Goal: Task Accomplishment & Management: Complete application form

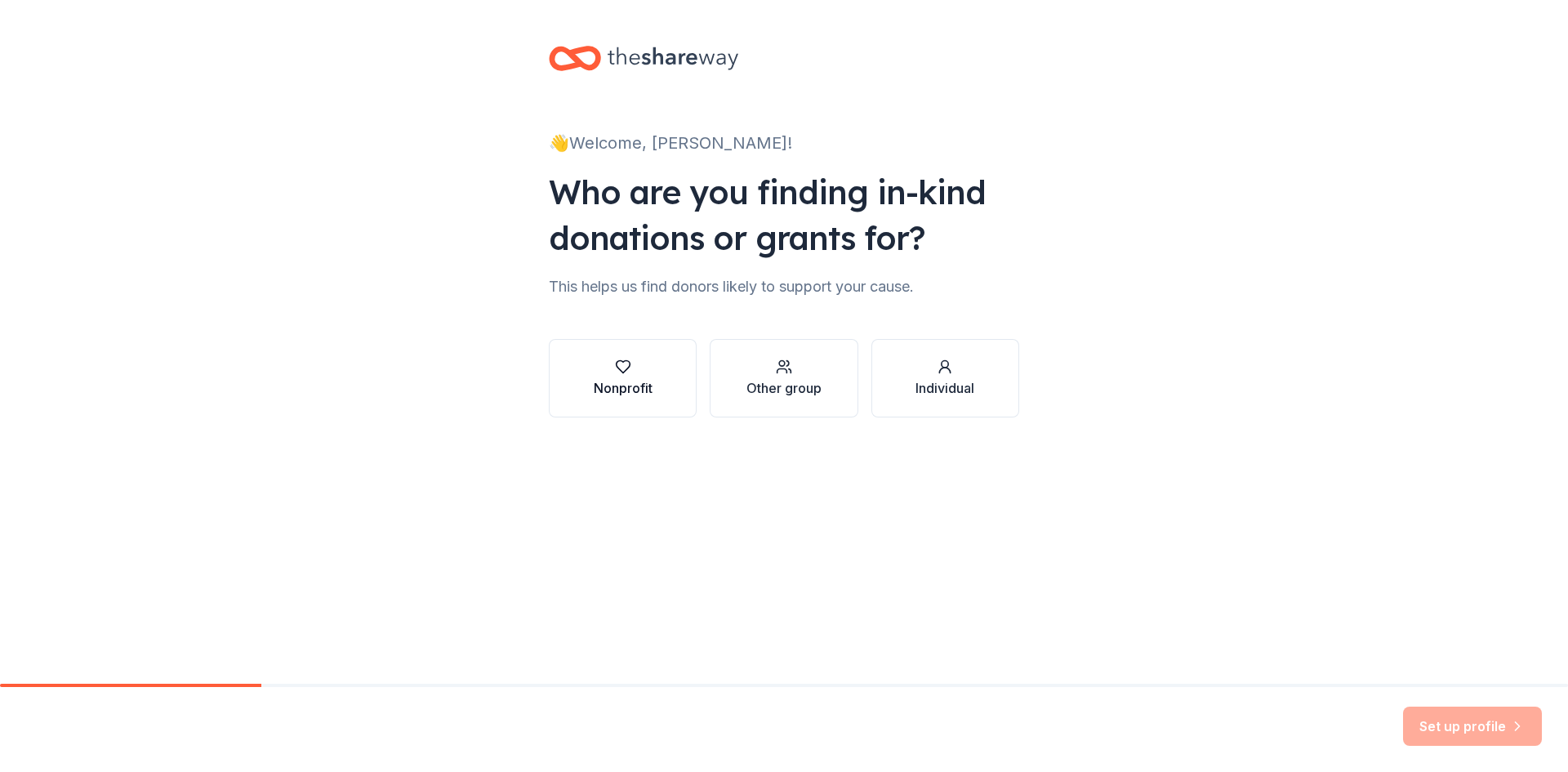
click at [653, 371] on button "Nonprofit" at bounding box center [623, 378] width 148 height 79
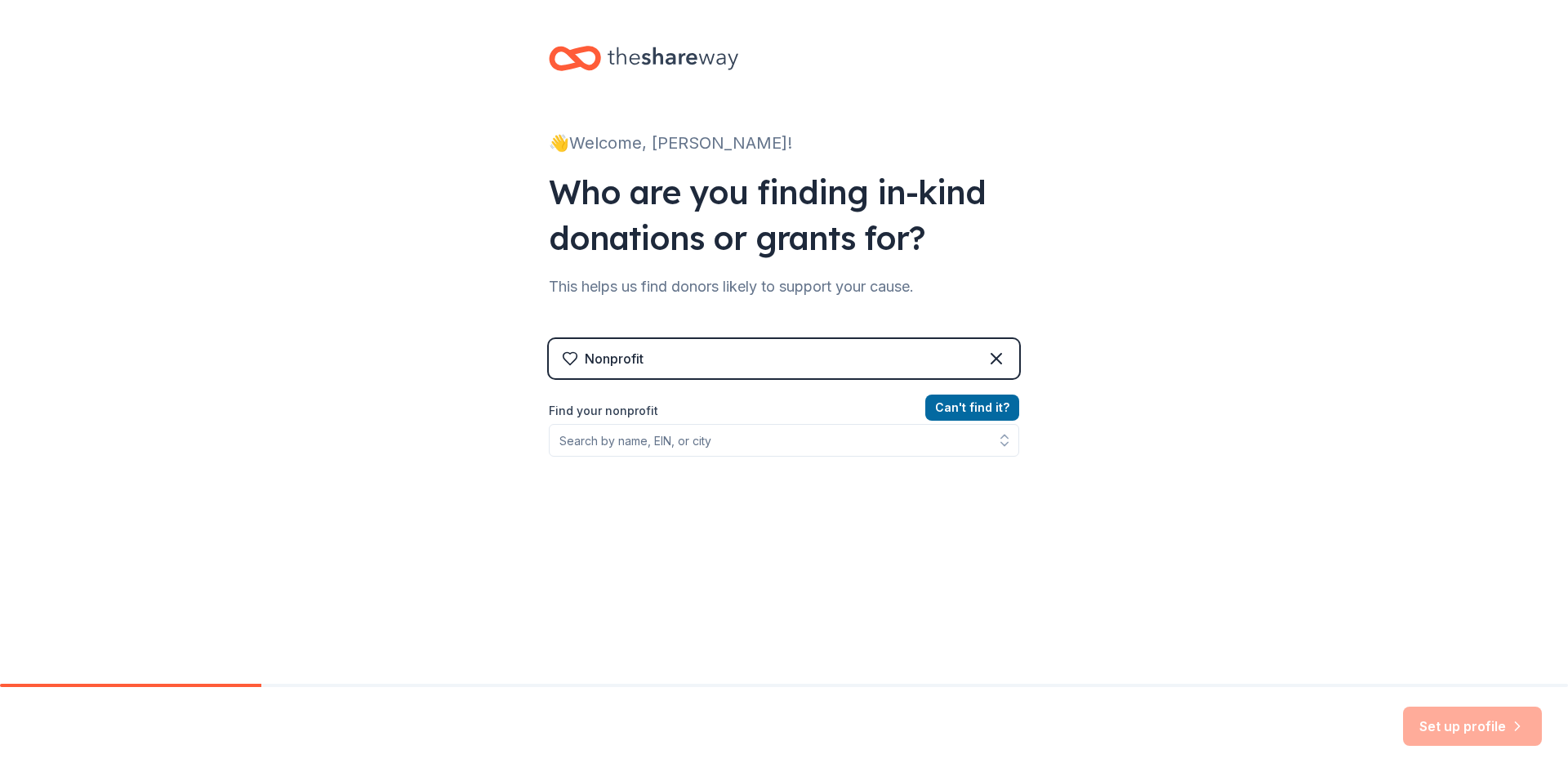
click at [879, 349] on div "Nonprofit" at bounding box center [784, 358] width 470 height 39
click at [756, 439] on input "Find your nonprofit" at bounding box center [784, 440] width 470 height 33
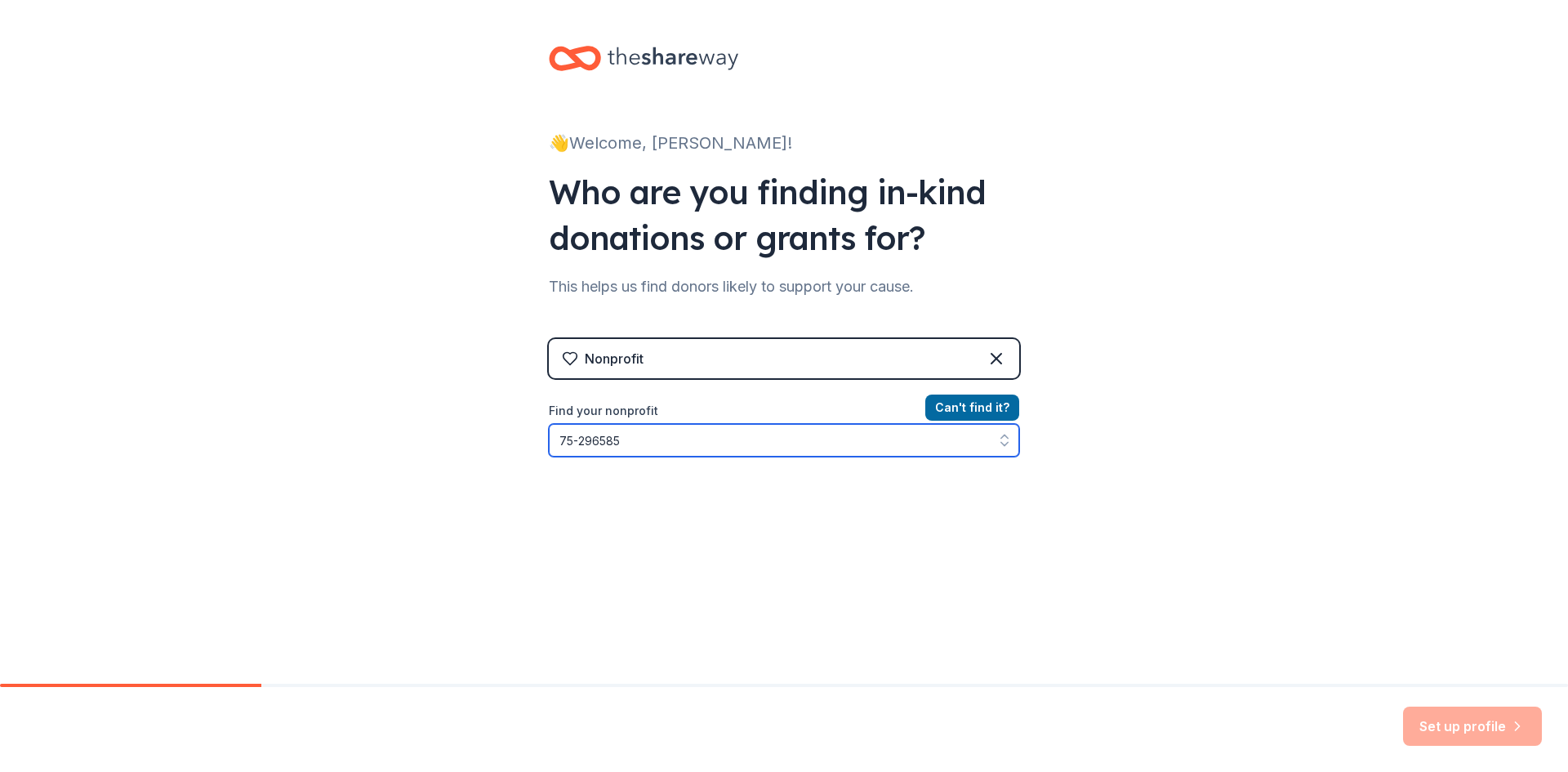
type input "[US_EMPLOYER_IDENTIFICATION_NUMBER]"
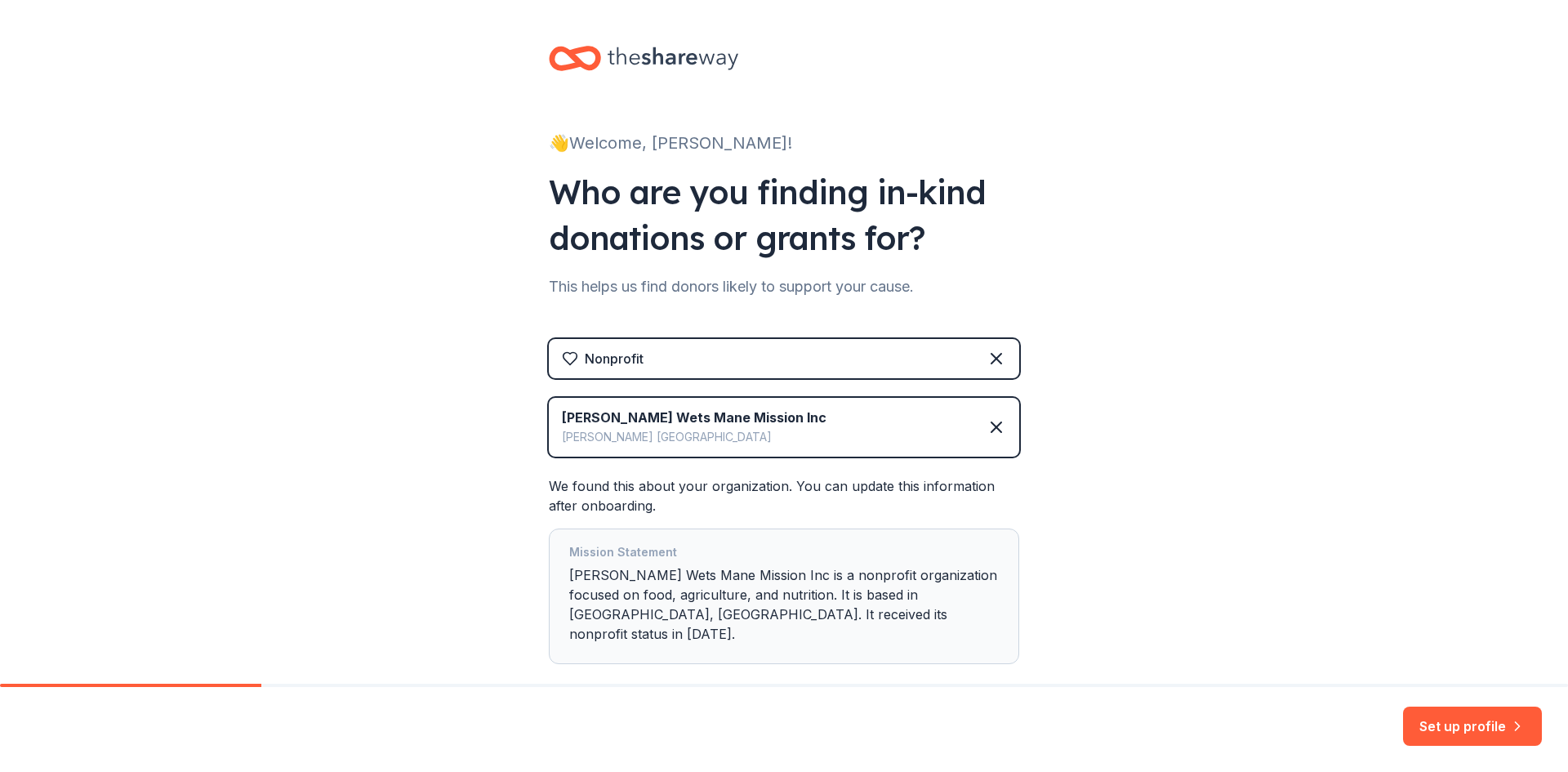
click at [1112, 361] on div "👋 Welcome, [PERSON_NAME]! Who are you finding in-kind donations or grants for? …" at bounding box center [784, 387] width 1568 height 775
click at [1438, 726] on button "Set up profile" at bounding box center [1472, 726] width 139 height 39
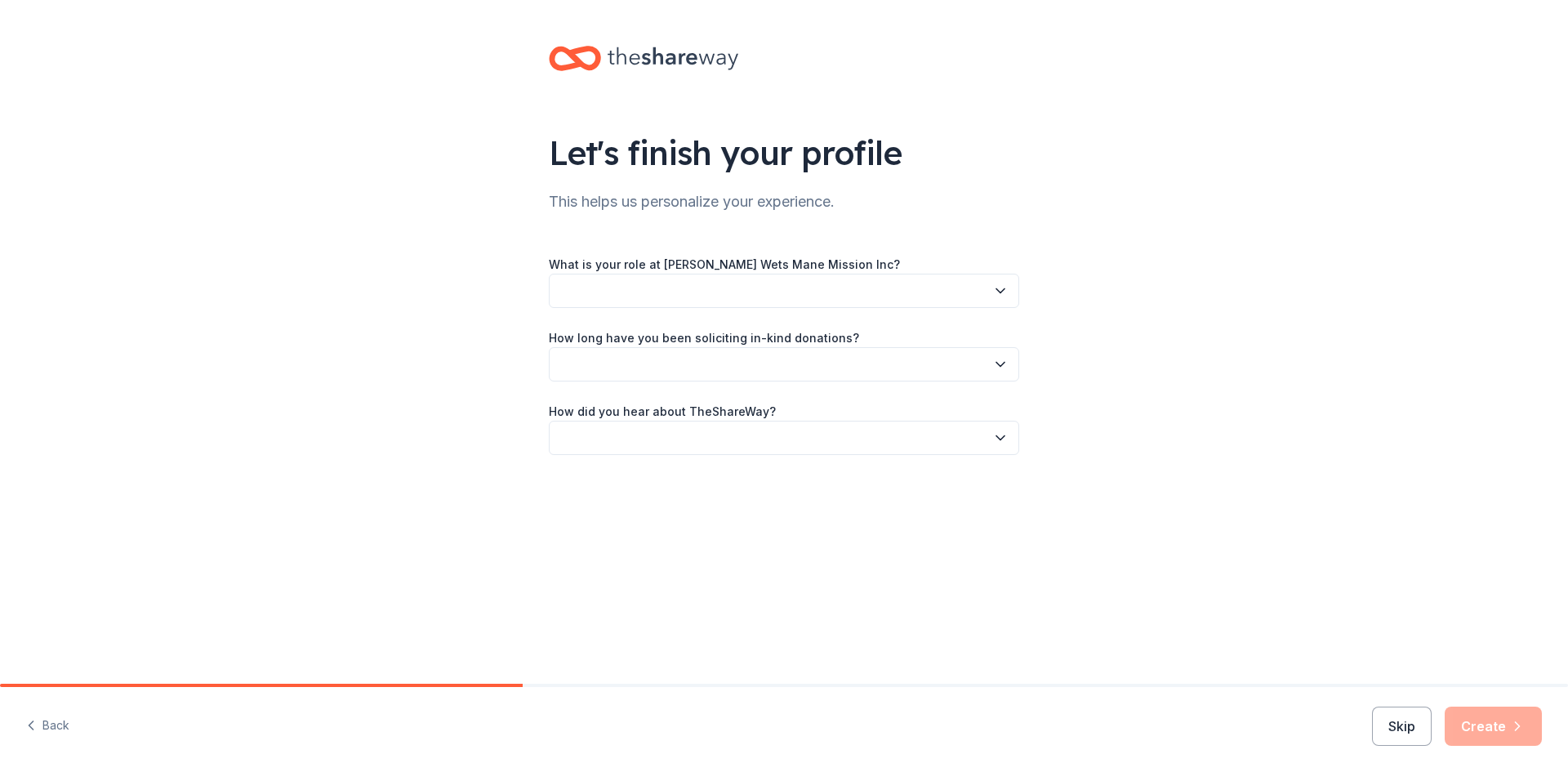
click at [1000, 287] on icon "button" at bounding box center [1000, 291] width 16 height 16
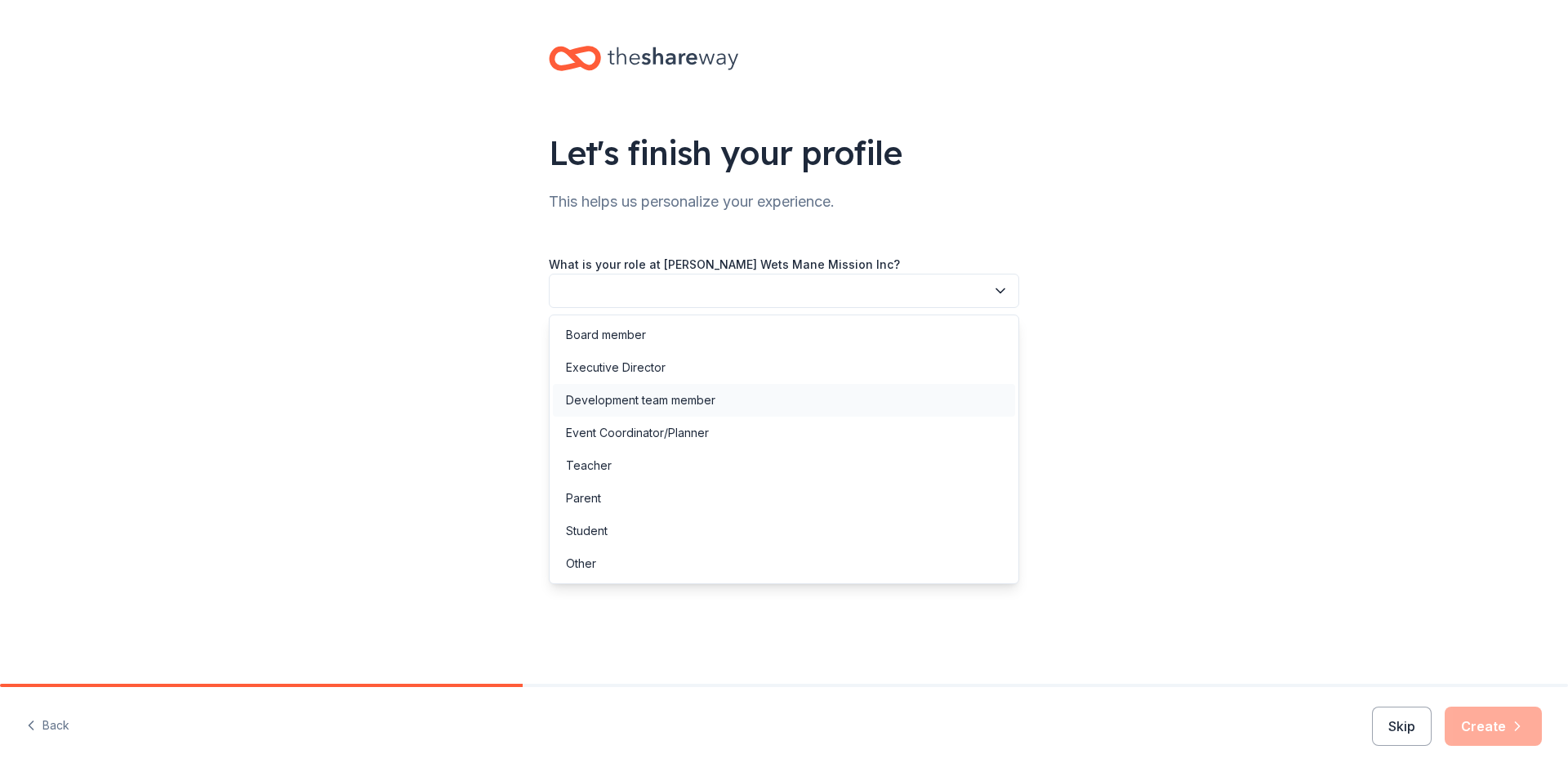
click at [701, 405] on div "Development team member" at bounding box center [640, 400] width 149 height 19
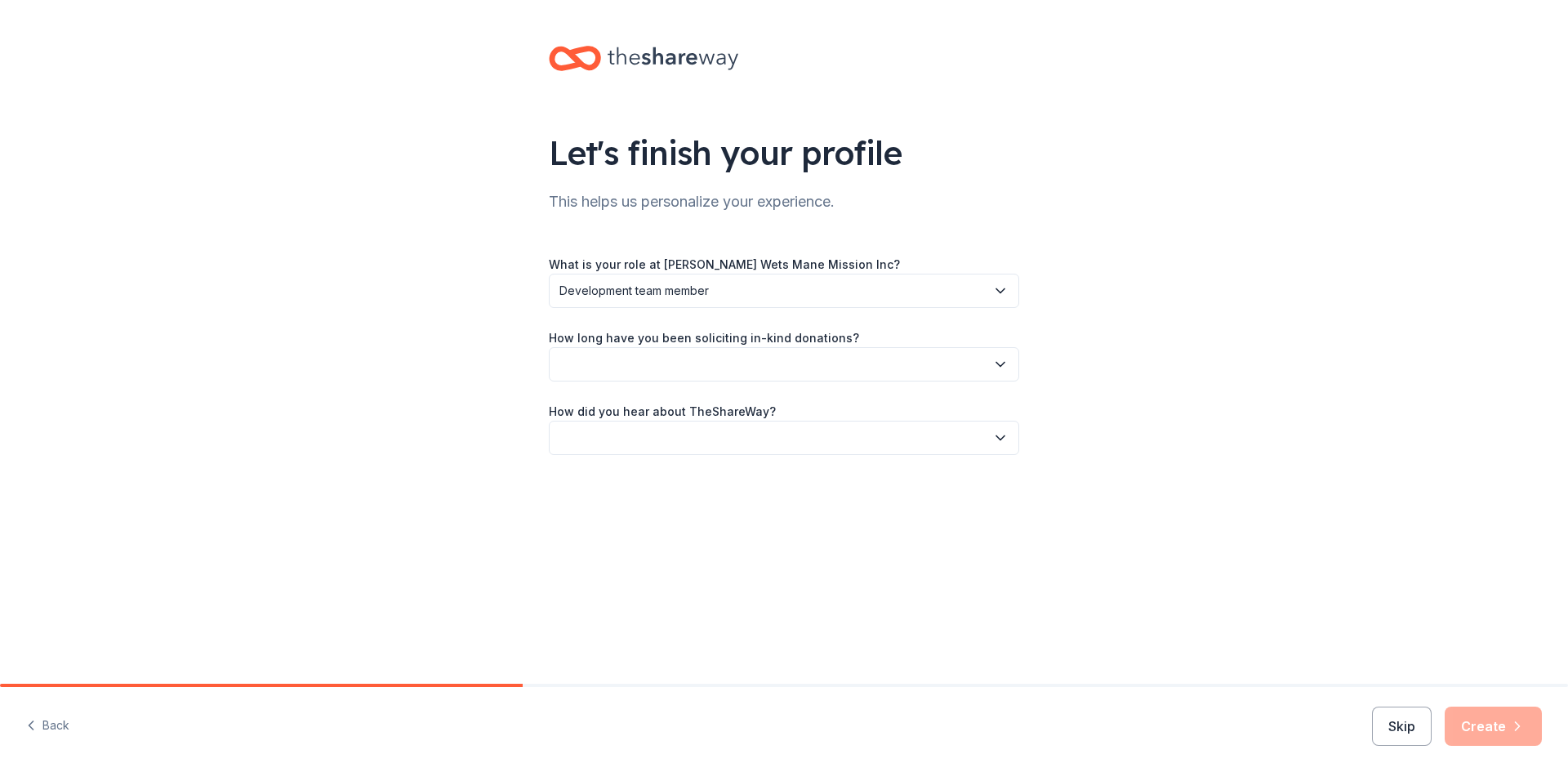
click at [713, 366] on button "button" at bounding box center [784, 363] width 470 height 34
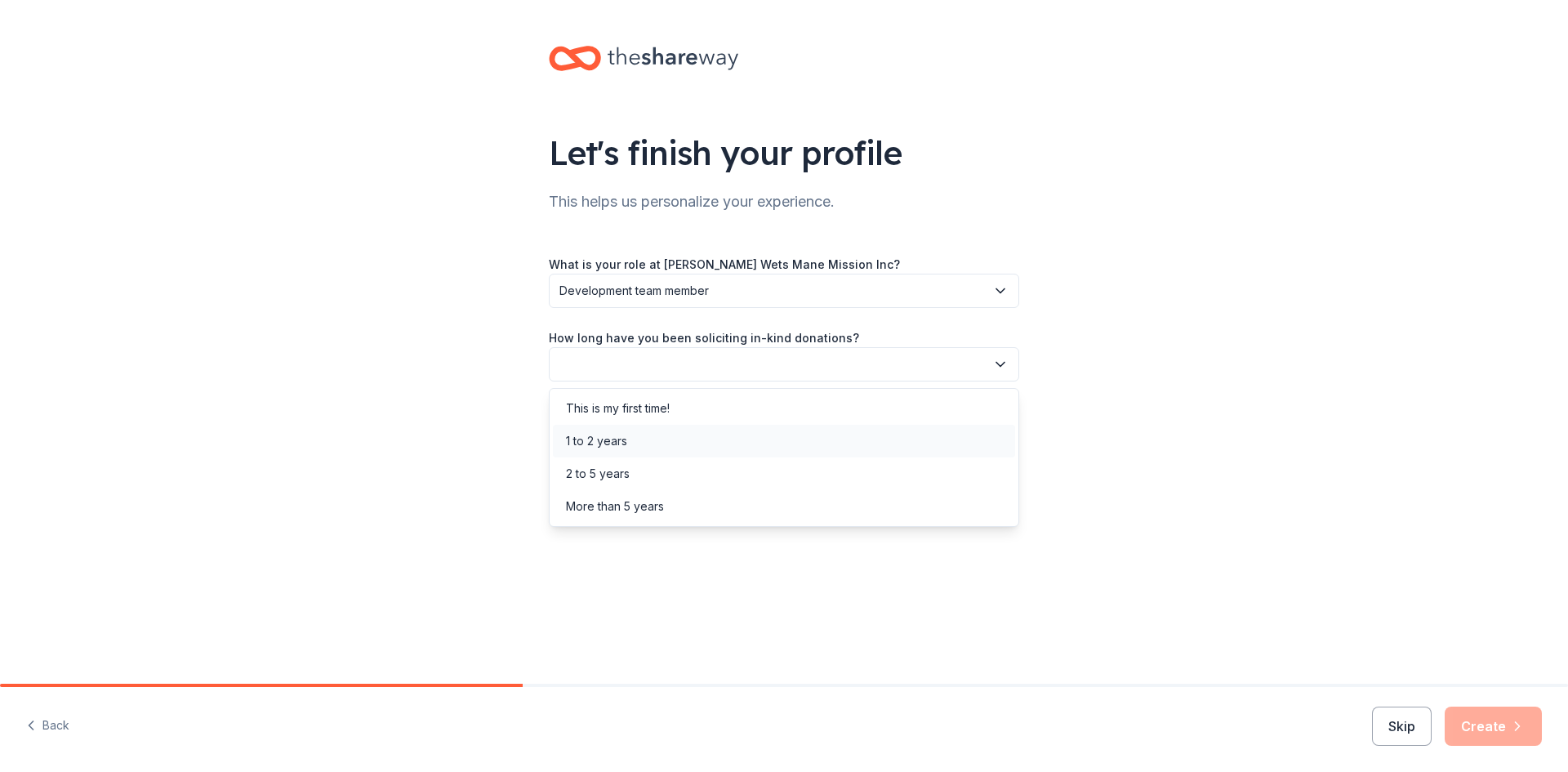
click at [646, 444] on div "1 to 2 years" at bounding box center [784, 440] width 463 height 33
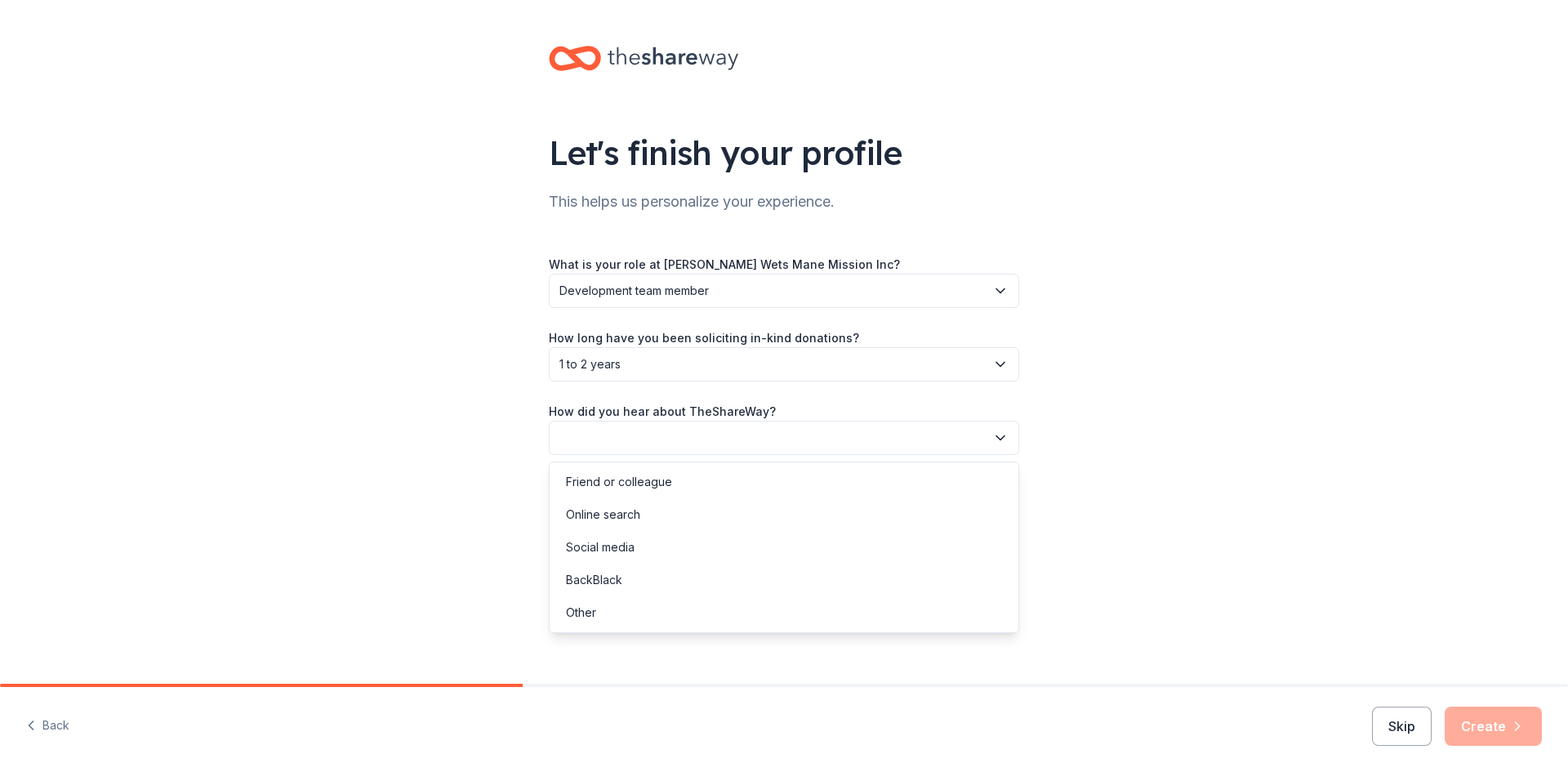
click at [707, 434] on button "button" at bounding box center [784, 438] width 470 height 34
click at [653, 515] on div "Online search" at bounding box center [784, 514] width 463 height 33
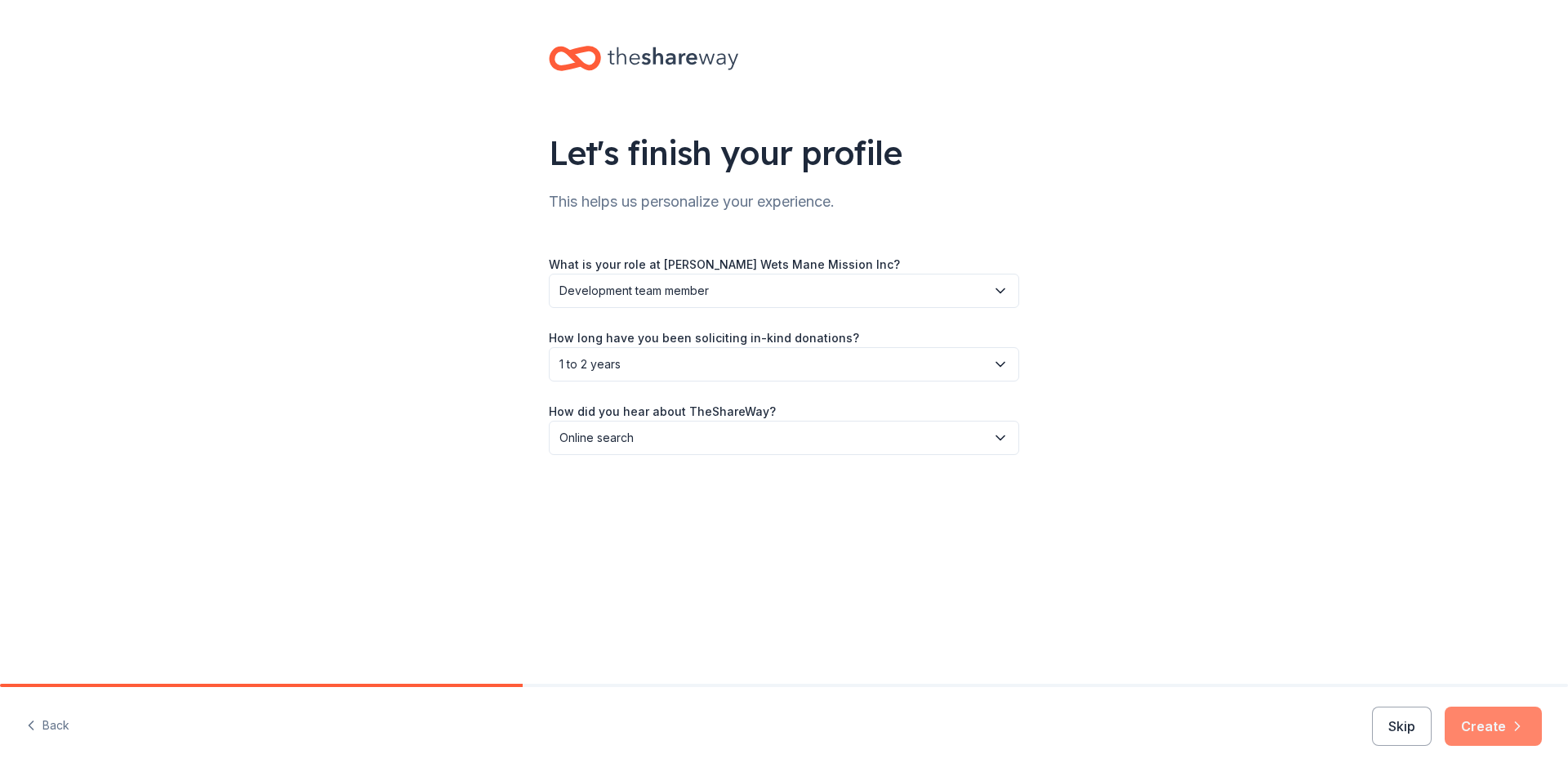
click at [1499, 729] on button "Create" at bounding box center [1494, 726] width 97 height 39
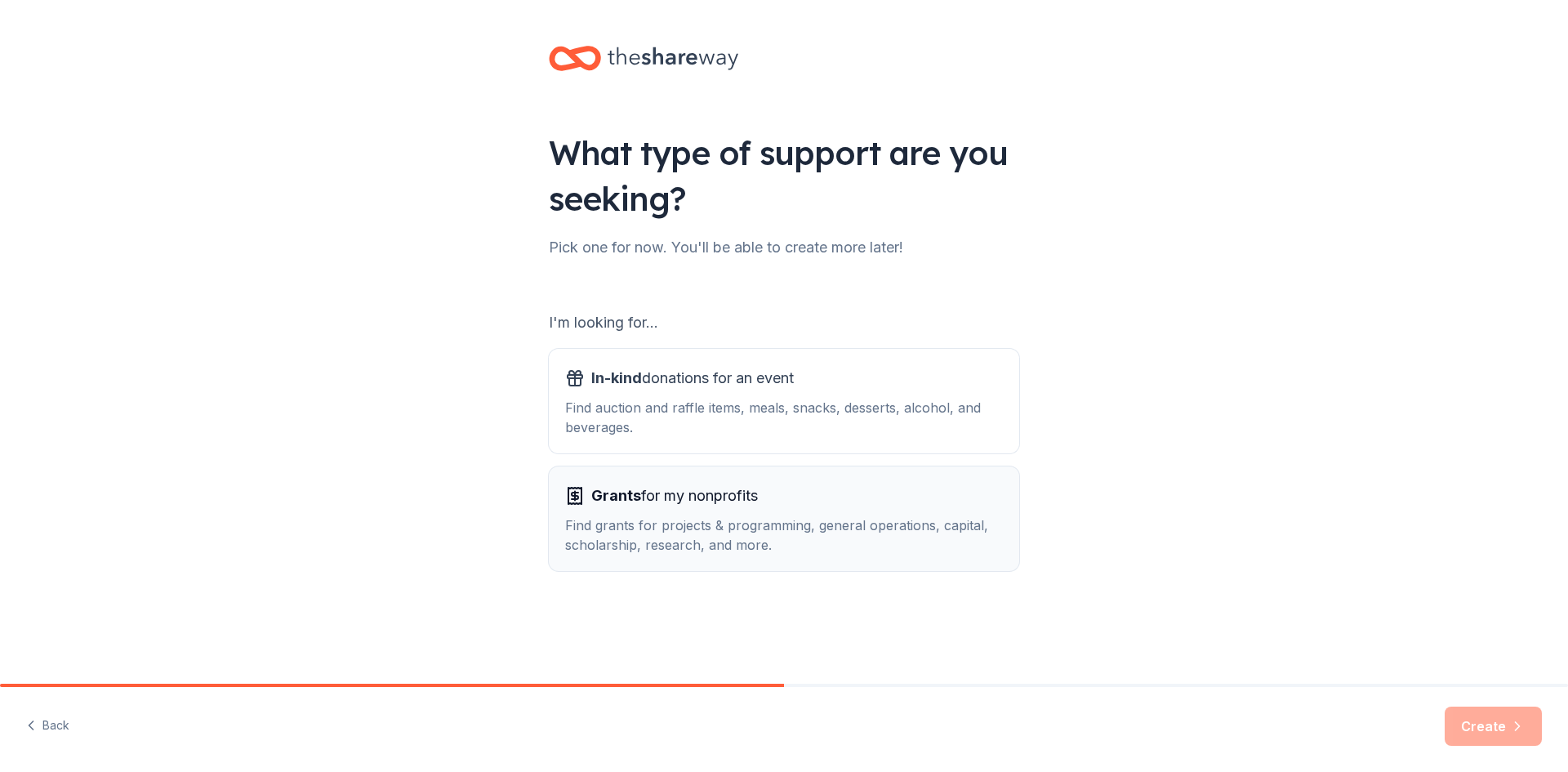
click at [774, 499] on div "Grants for my nonprofits" at bounding box center [784, 496] width 438 height 27
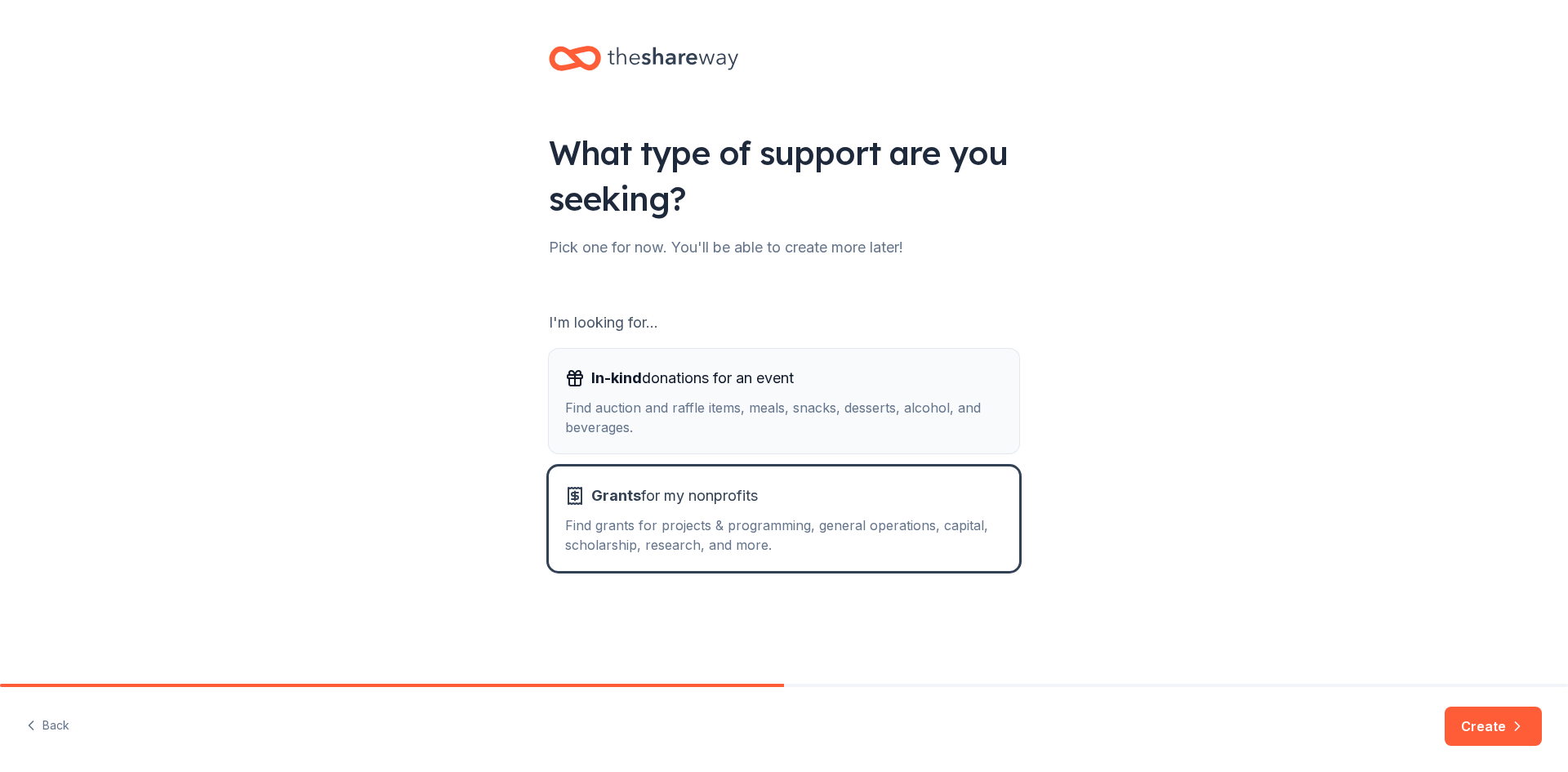
click at [774, 398] on div "Find auction and raffle items, meals, snacks, desserts, alcohol, and beverages." at bounding box center [784, 417] width 438 height 39
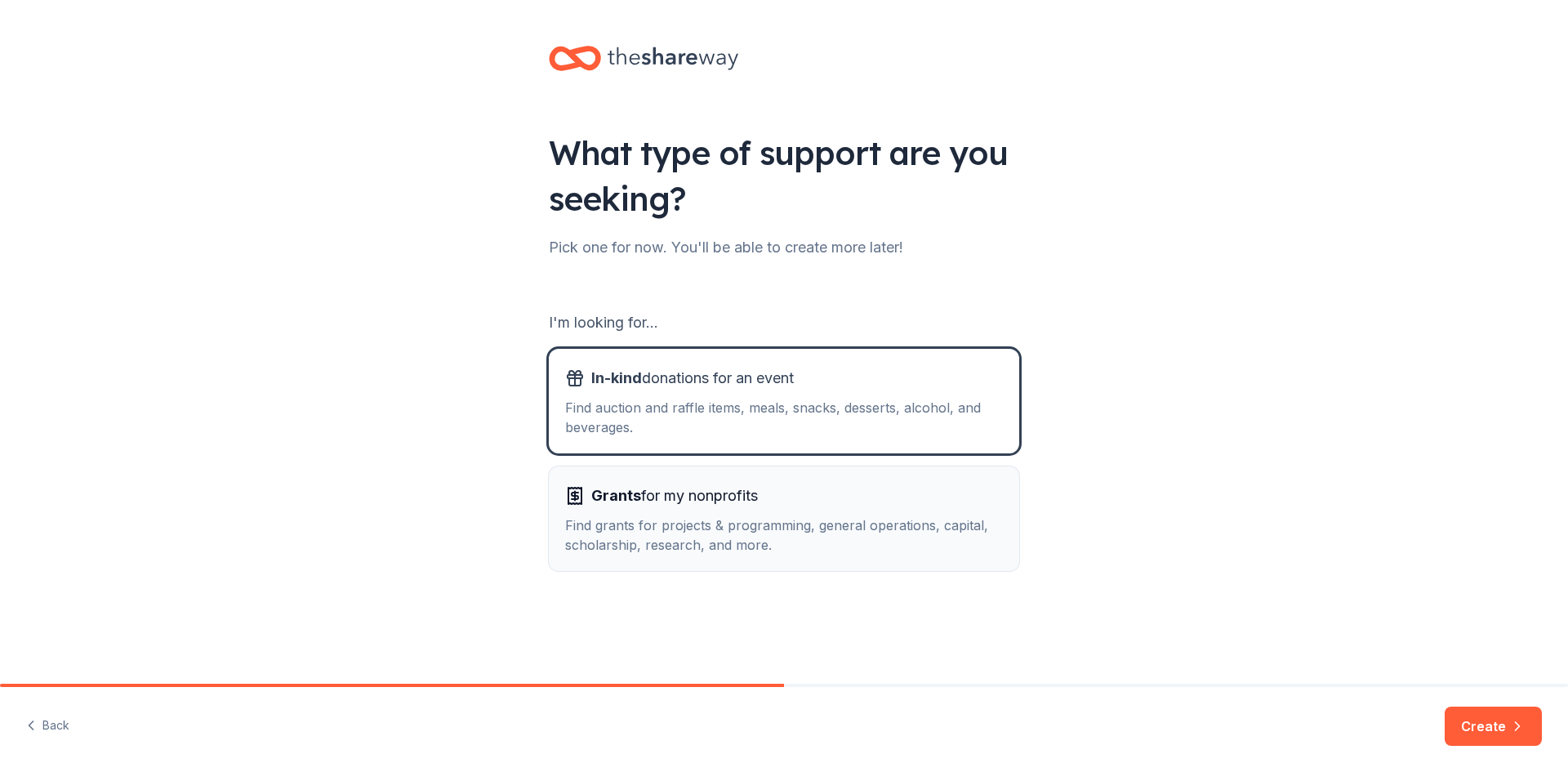
click at [782, 557] on button "Grants for my nonprofits Find grants for projects & programming, general operat…" at bounding box center [784, 518] width 470 height 104
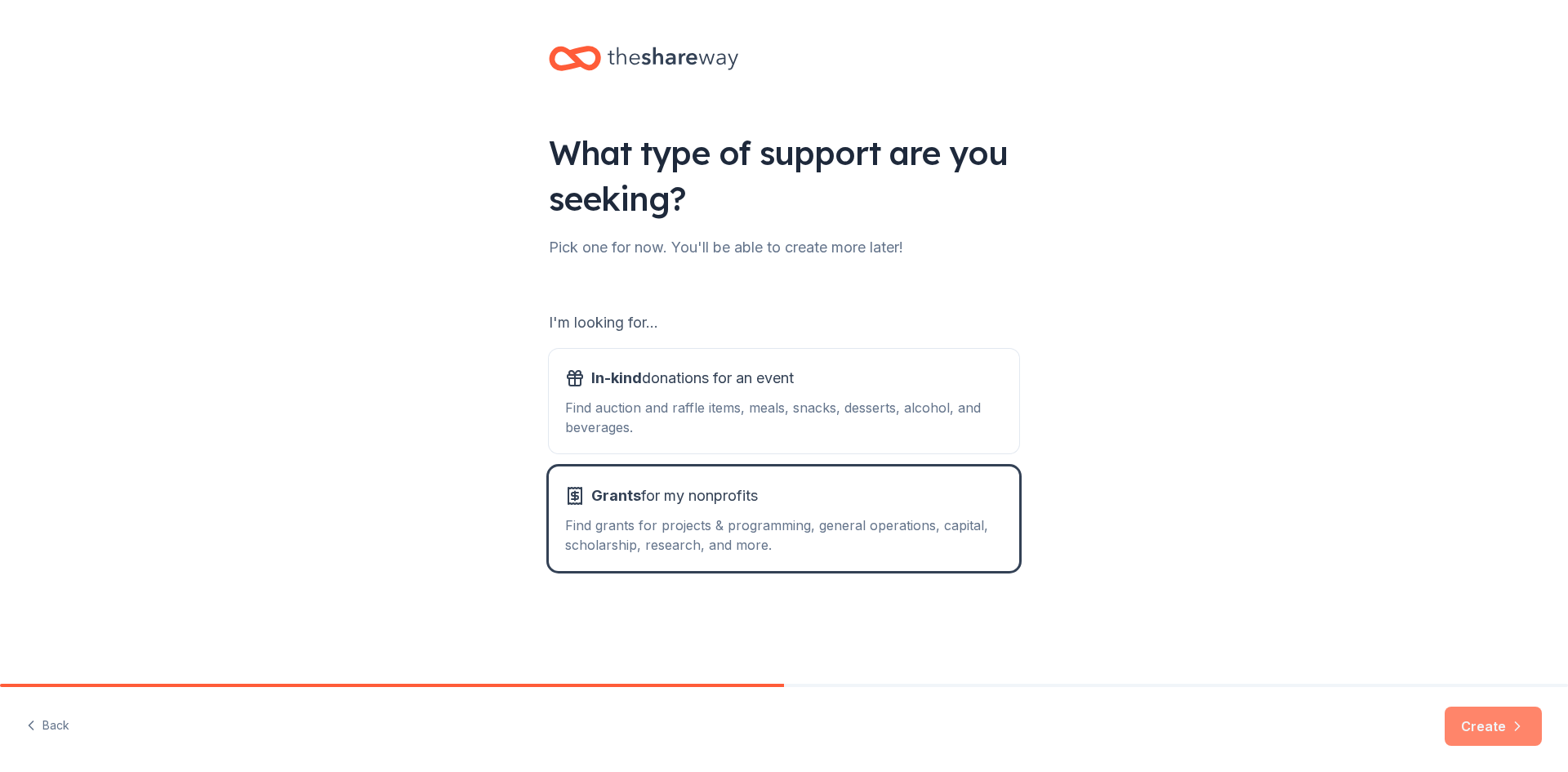
click at [1504, 730] on button "Create" at bounding box center [1494, 726] width 97 height 39
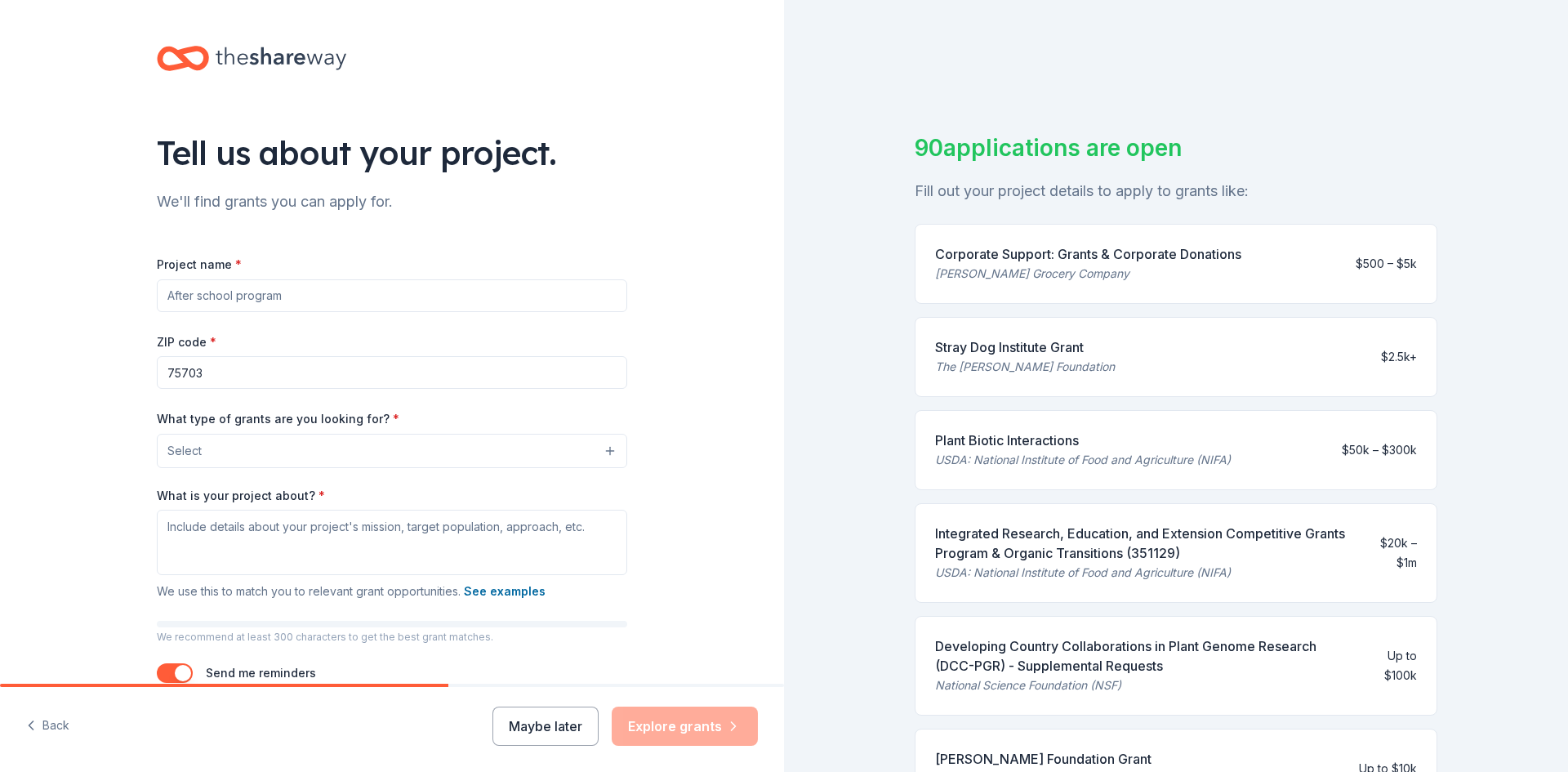
click at [371, 294] on input "Project name *" at bounding box center [392, 295] width 470 height 33
type input "Bridges Center"
click at [390, 451] on button "Select" at bounding box center [392, 450] width 470 height 34
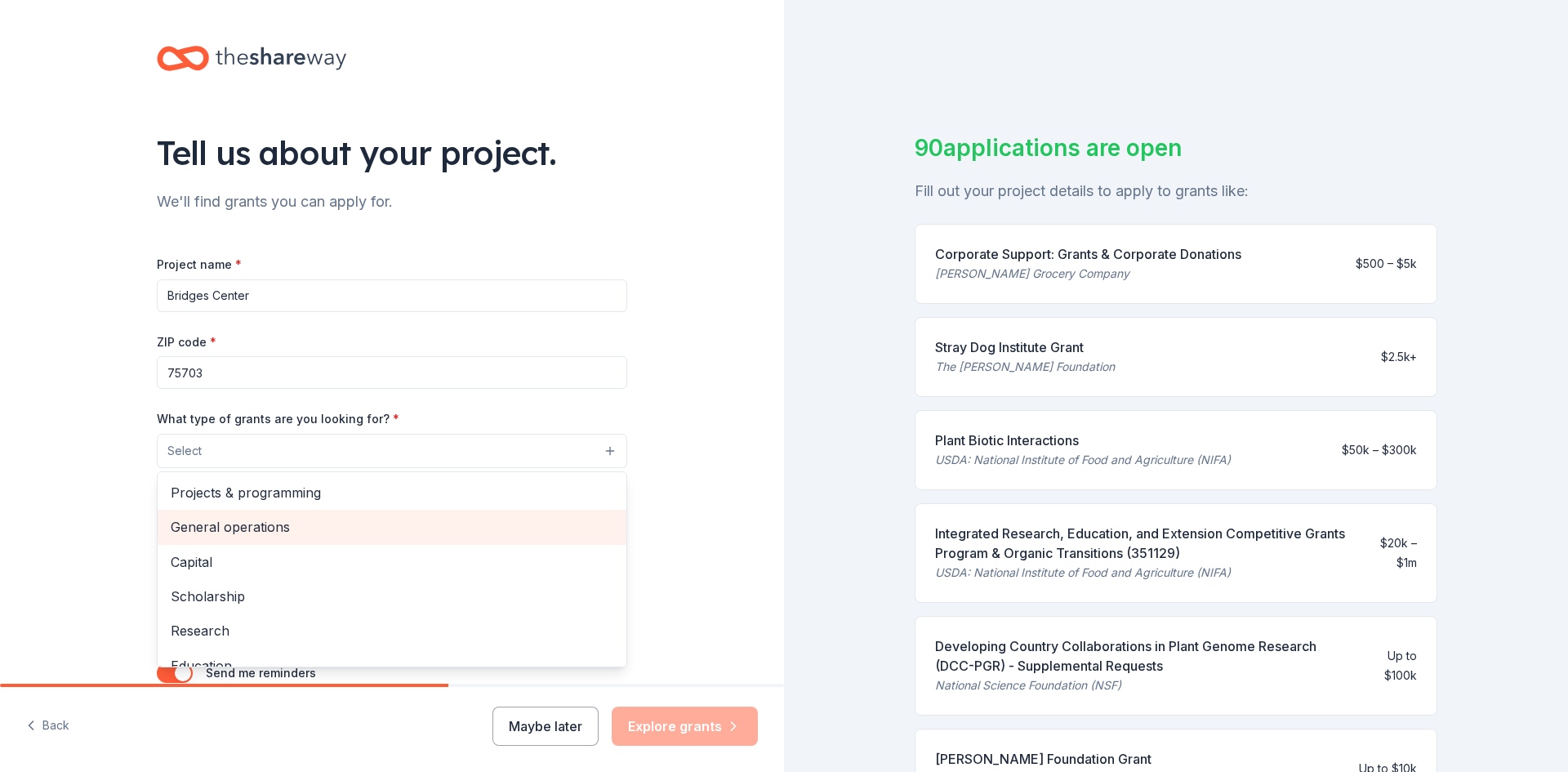
click at [354, 522] on span "General operations" at bounding box center [392, 527] width 443 height 21
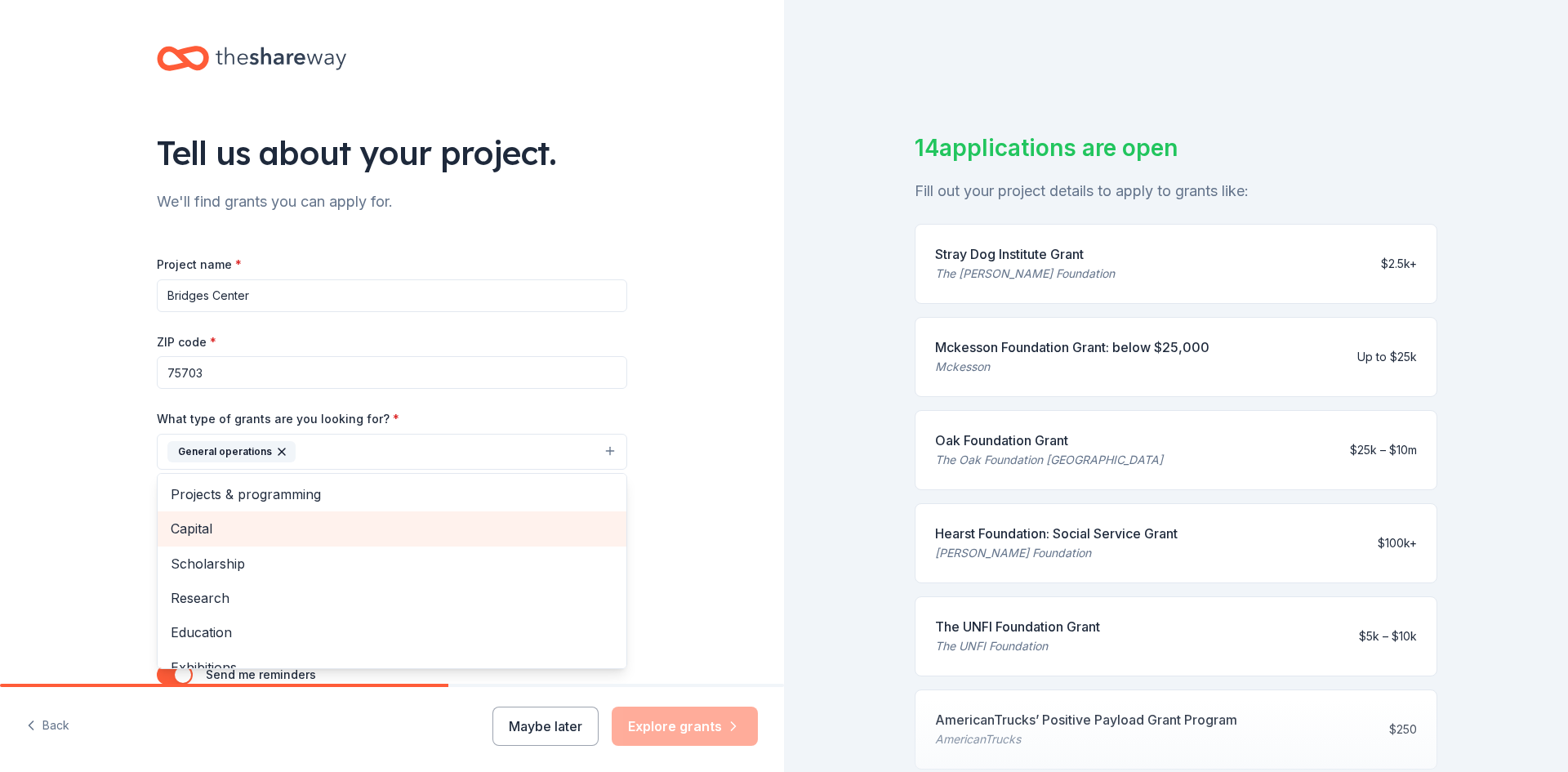
click at [353, 522] on span "Capital" at bounding box center [392, 528] width 443 height 21
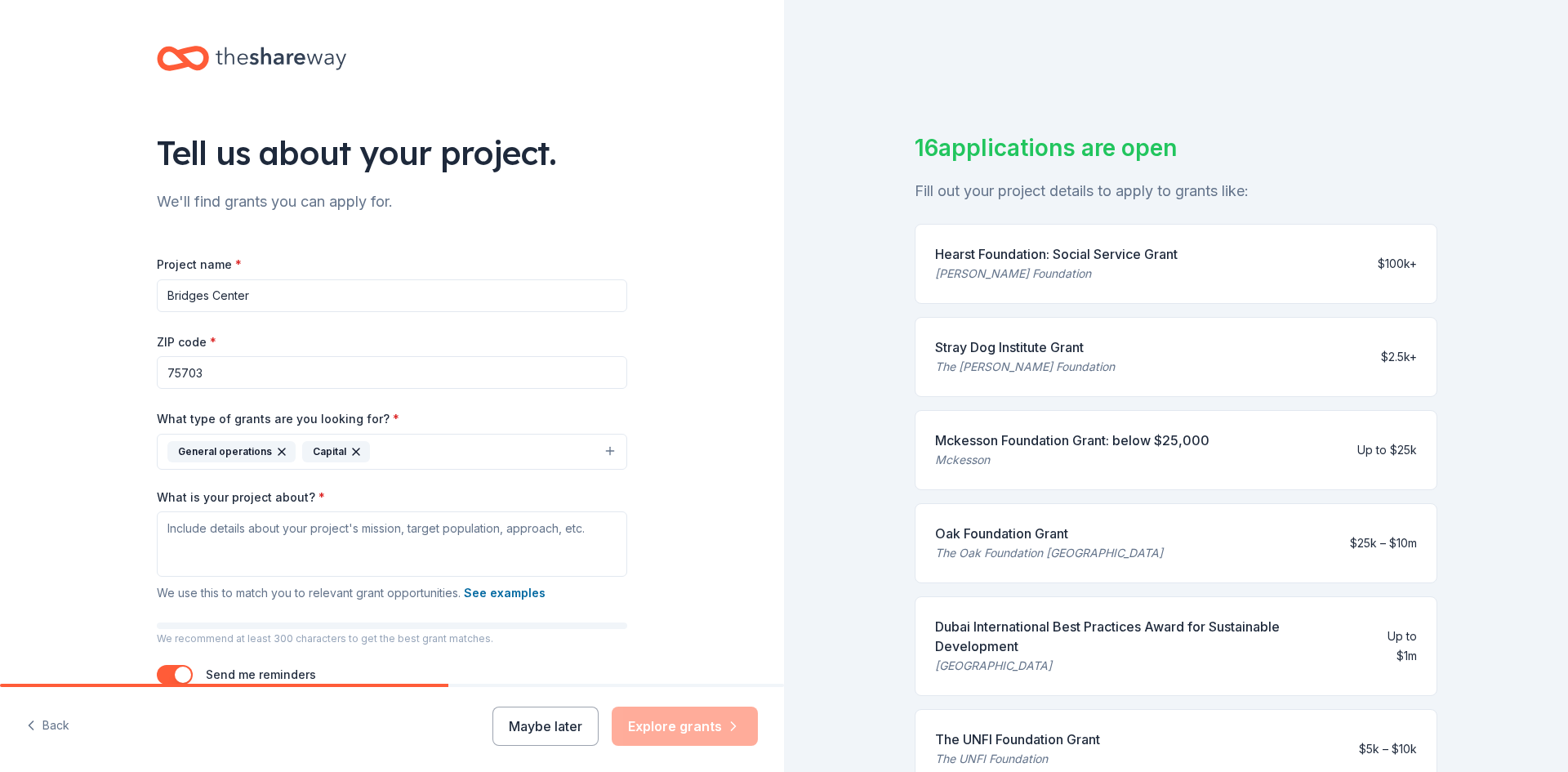
click at [353, 452] on icon "button" at bounding box center [356, 451] width 6 height 6
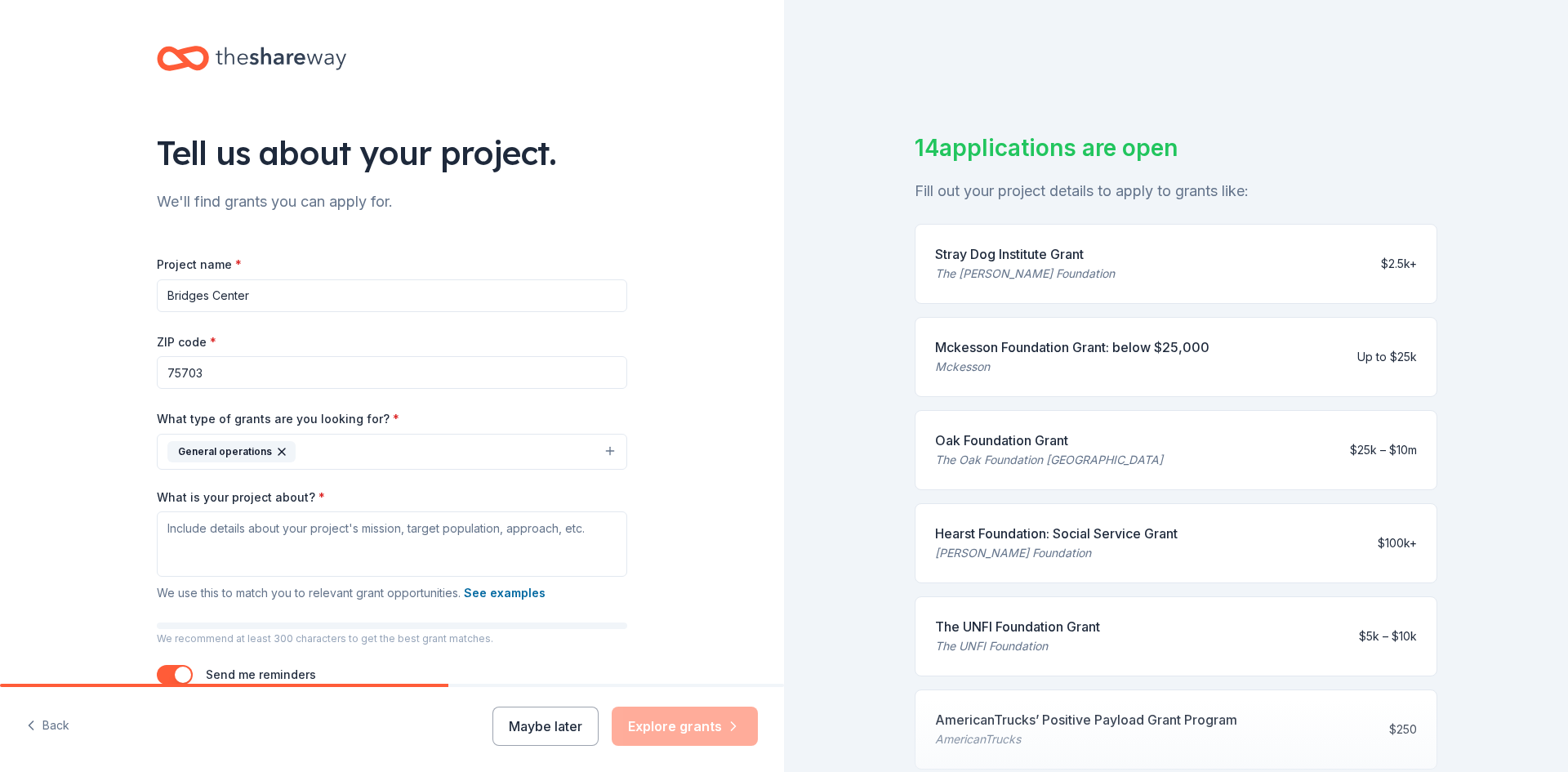
click at [342, 446] on button "General operations" at bounding box center [392, 451] width 470 height 36
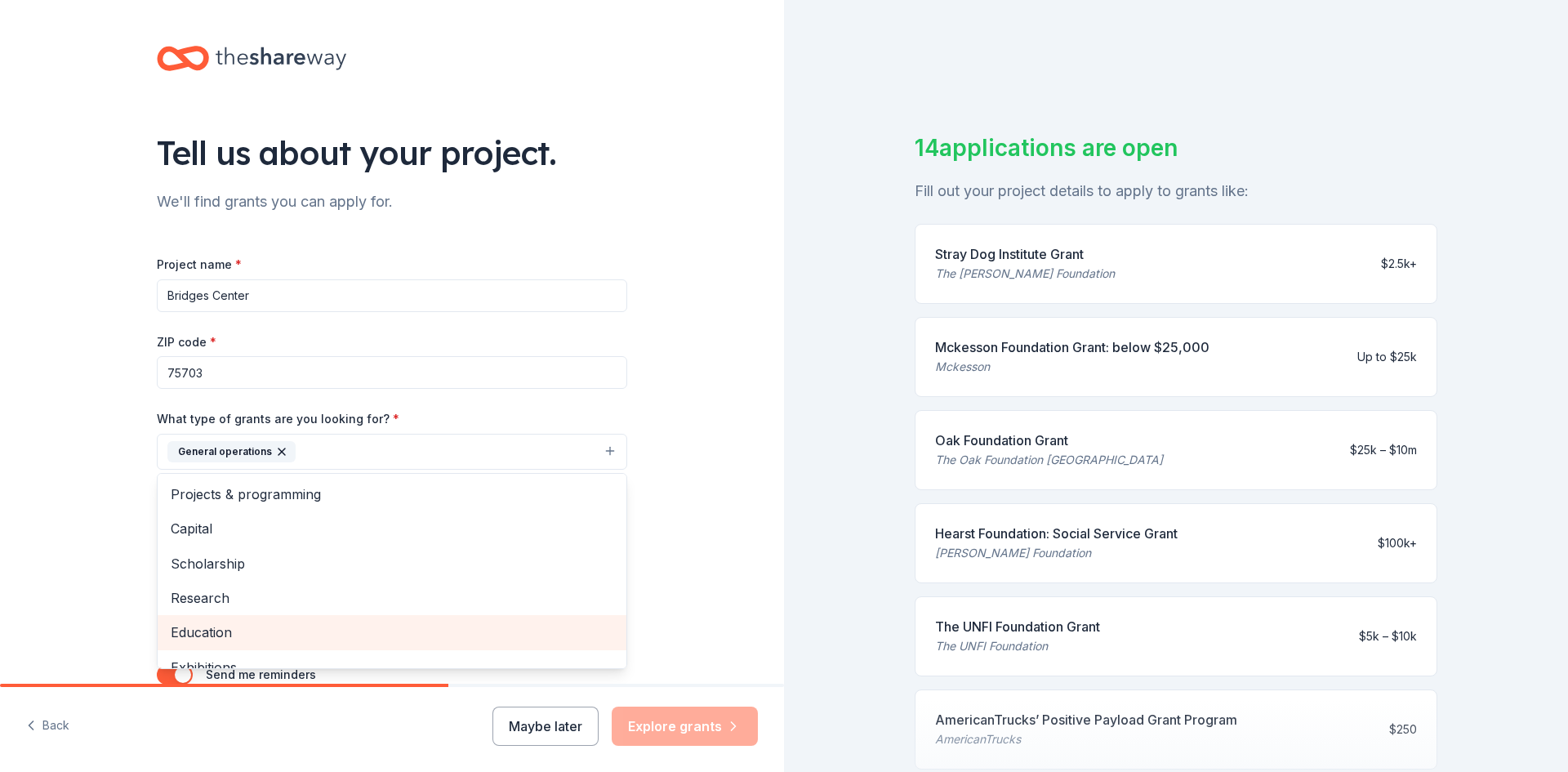
click at [316, 632] on span "Education" at bounding box center [392, 632] width 443 height 21
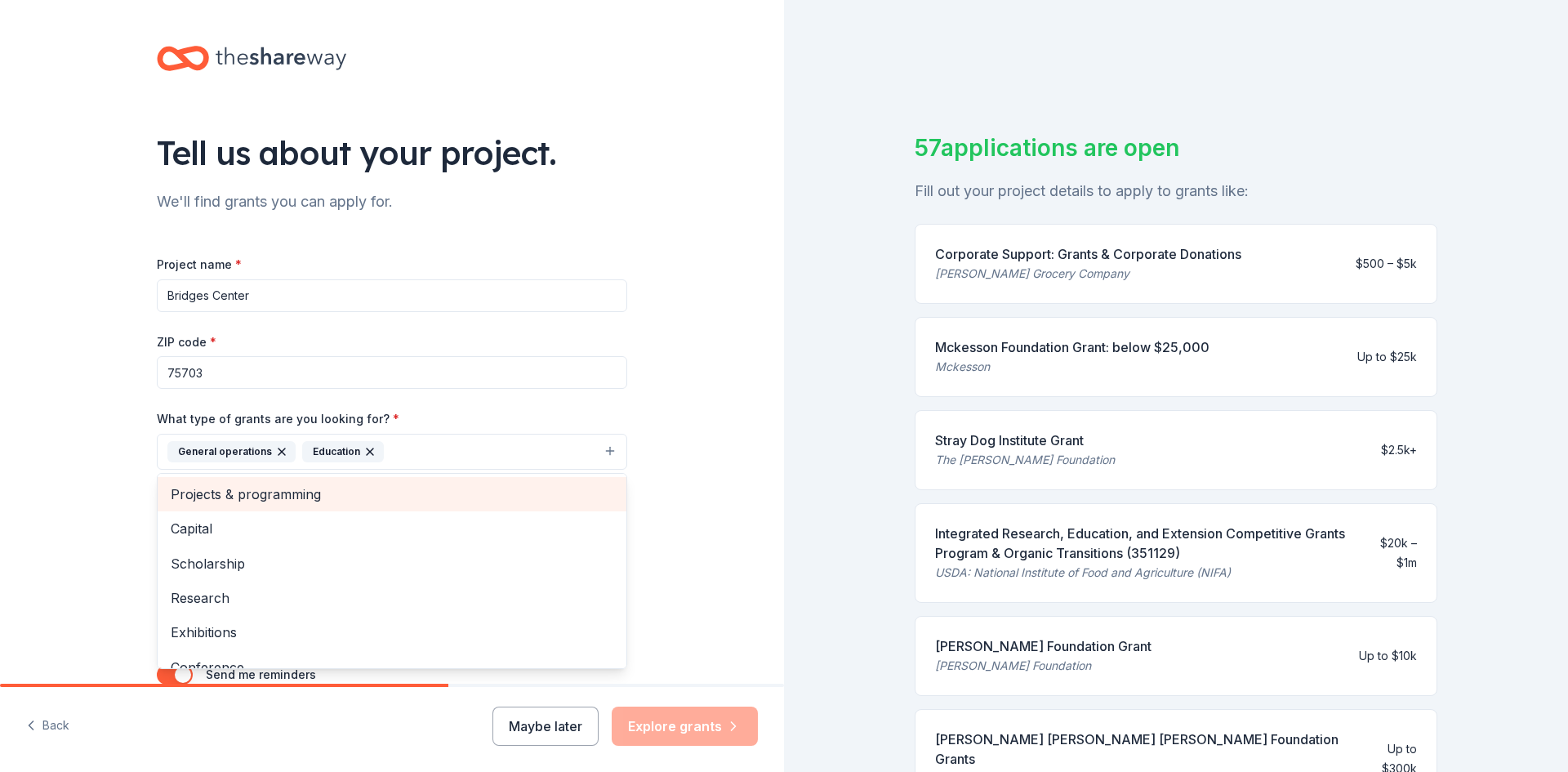
click at [343, 491] on span "Projects & programming" at bounding box center [392, 494] width 443 height 21
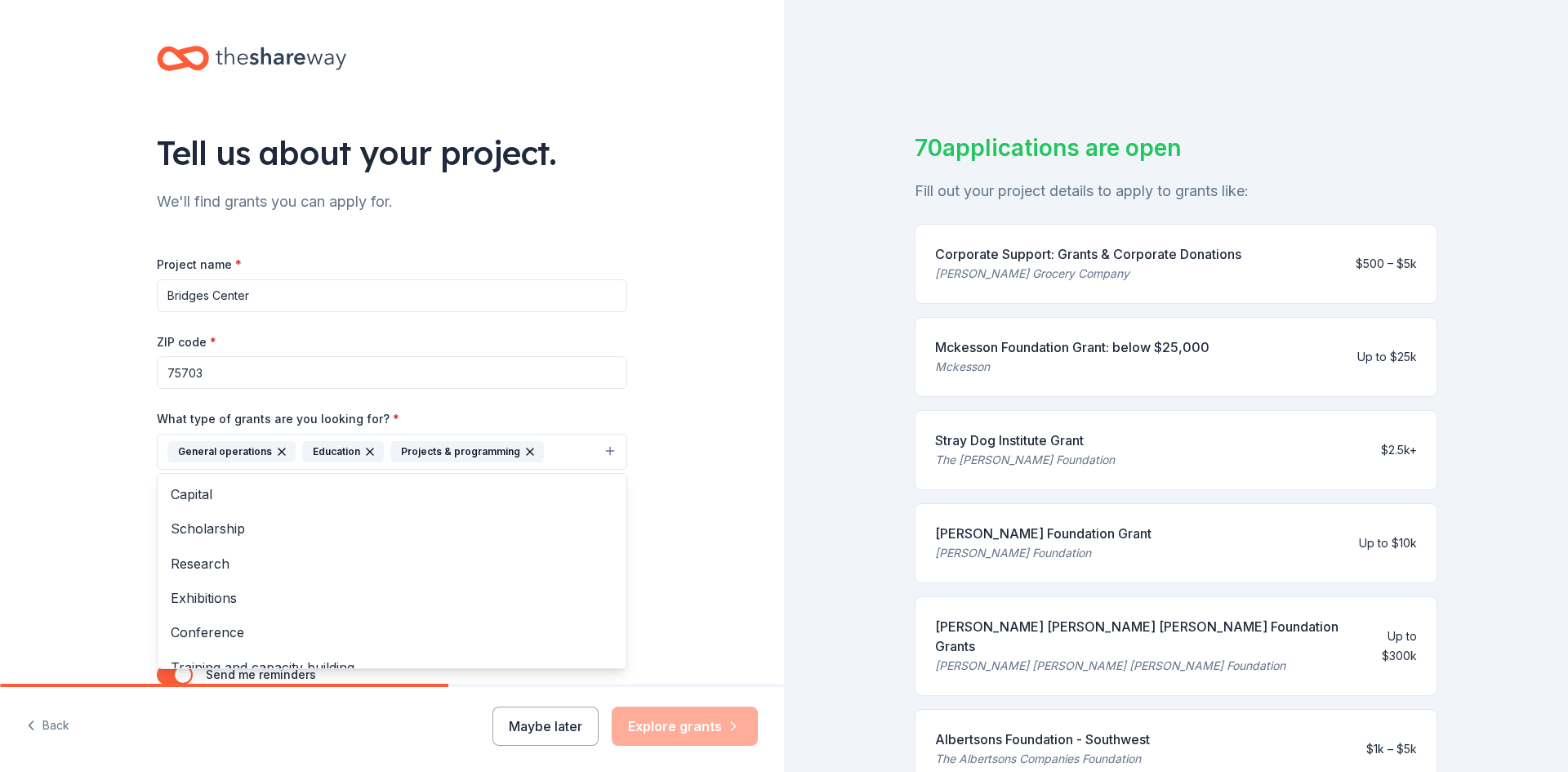
click at [678, 275] on div "Tell us about your project. We'll find grants you can apply for. Project name *…" at bounding box center [392, 391] width 784 height 783
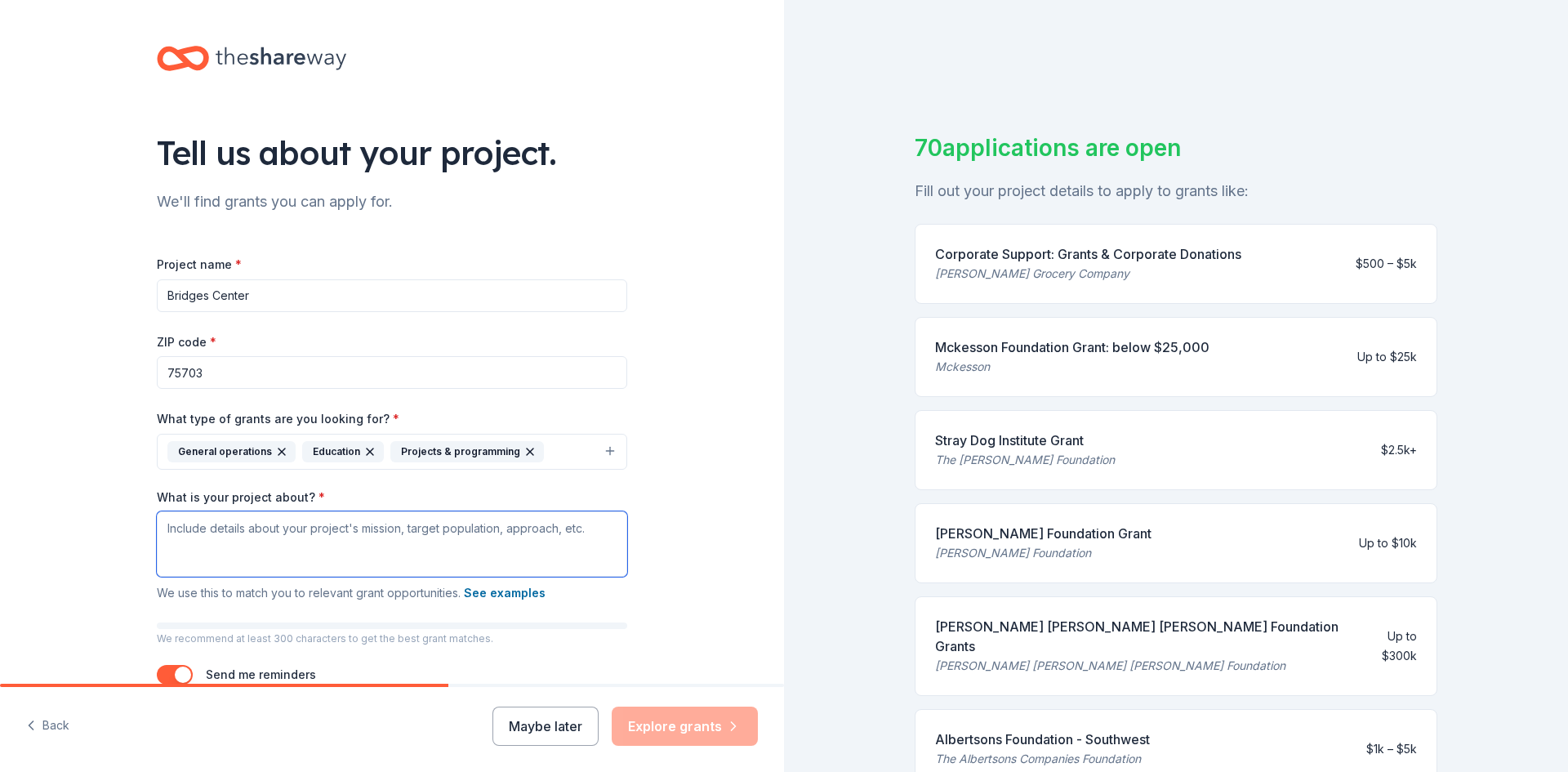
click at [317, 548] on textarea "What is your project about? *" at bounding box center [392, 544] width 470 height 65
click at [325, 541] on textarea "What is your project about? *" at bounding box center [392, 544] width 470 height 65
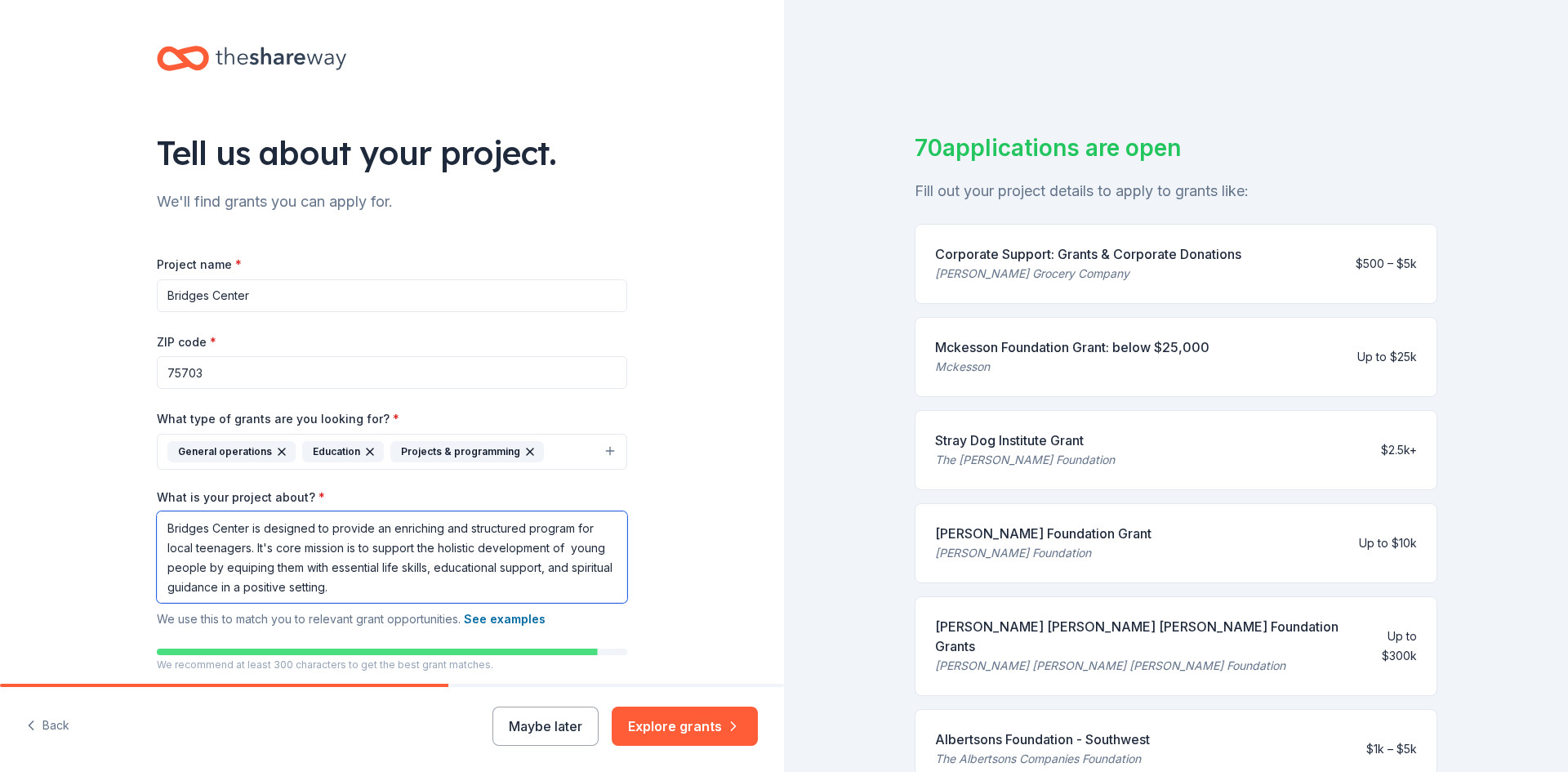
click at [250, 566] on textarea "Bridges Center is designed to provide an enriching and structured program for l…" at bounding box center [392, 556] width 470 height 91
click at [254, 569] on textarea "Bridges Center is designed to provide an enriching and structured program for l…" at bounding box center [392, 556] width 470 height 91
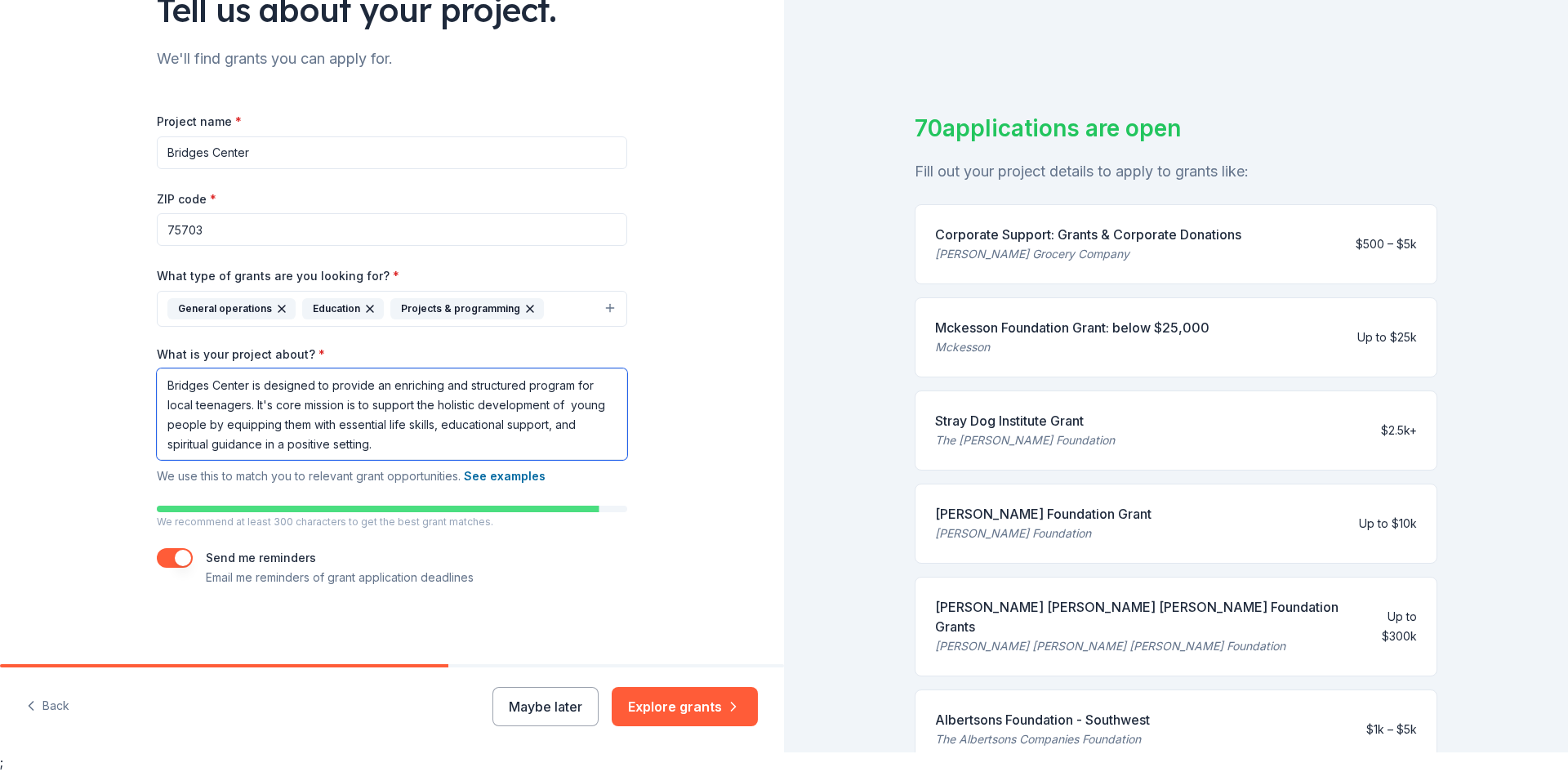
scroll to position [125, 0]
click at [400, 447] on textarea "Bridges Center is designed to provide an enriching and structured program for l…" at bounding box center [392, 412] width 470 height 91
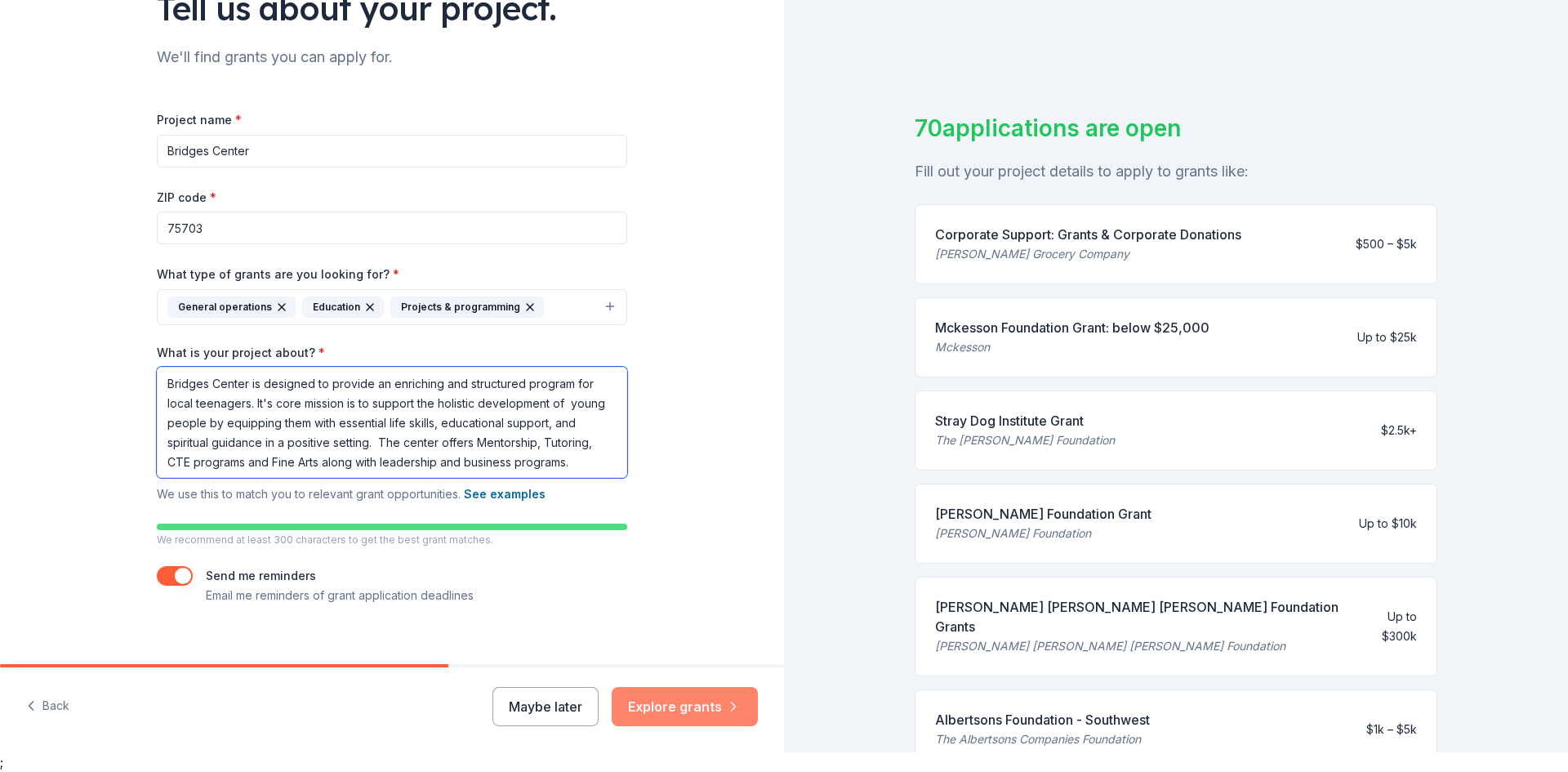
type textarea "Bridges Center is designed to provide an enriching and structured program for l…"
click at [699, 707] on button "Explore grants" at bounding box center [685, 707] width 146 height 39
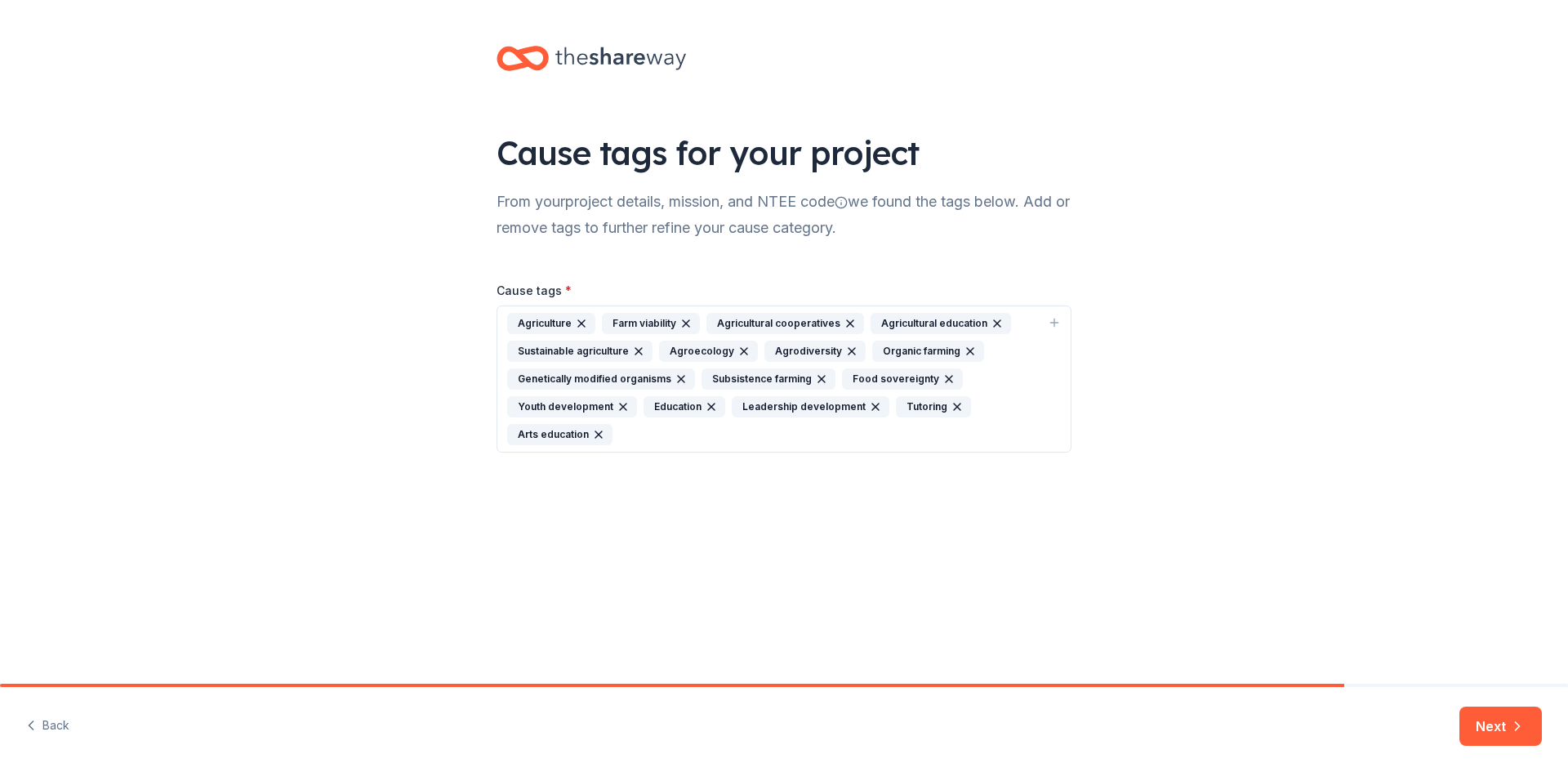
click at [684, 324] on icon "button" at bounding box center [685, 323] width 6 height 6
click at [742, 323] on icon "button" at bounding box center [745, 323] width 6 height 6
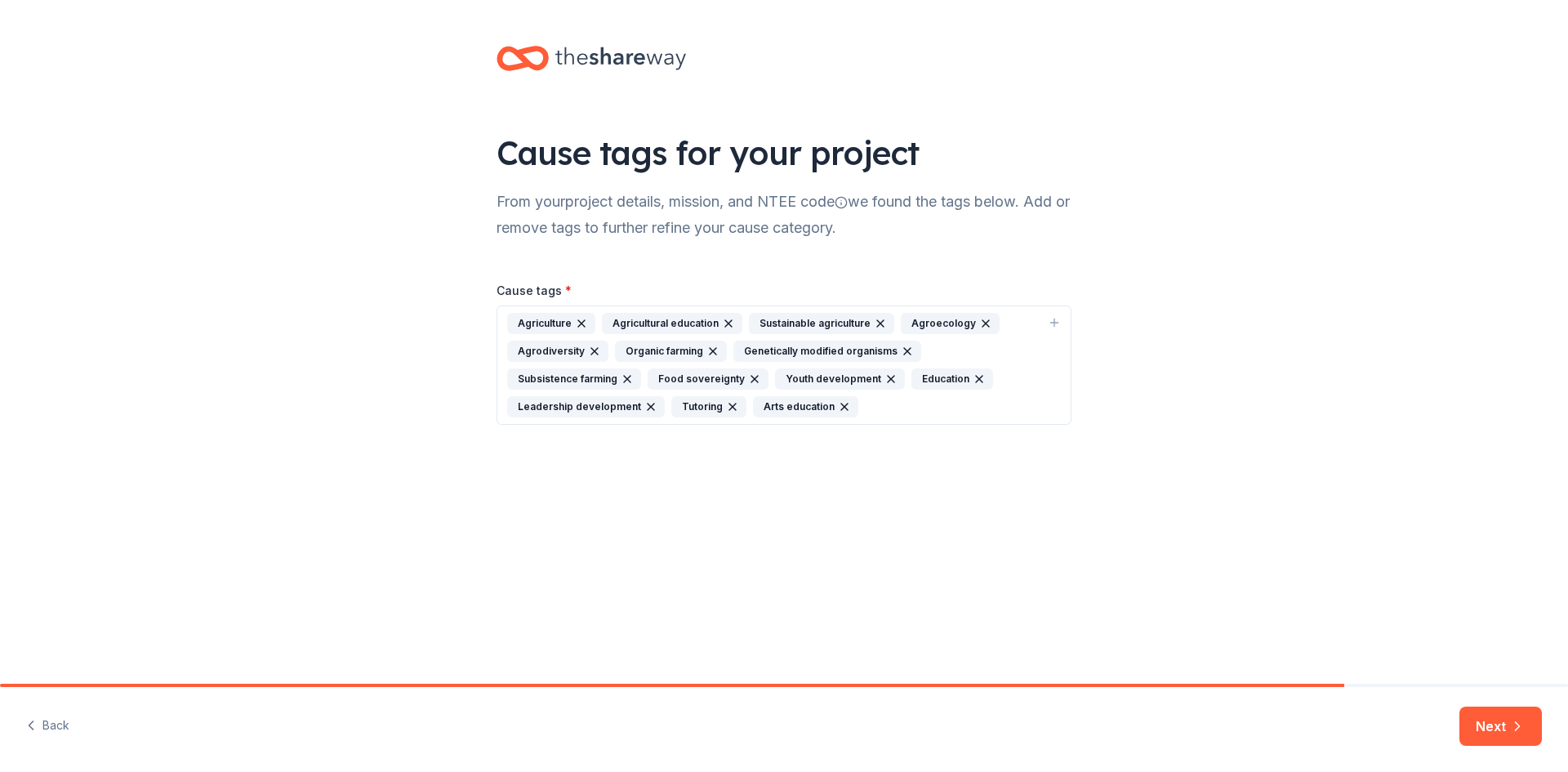
click at [728, 319] on icon "button" at bounding box center [728, 323] width 13 height 13
click at [734, 320] on icon "button" at bounding box center [733, 323] width 6 height 6
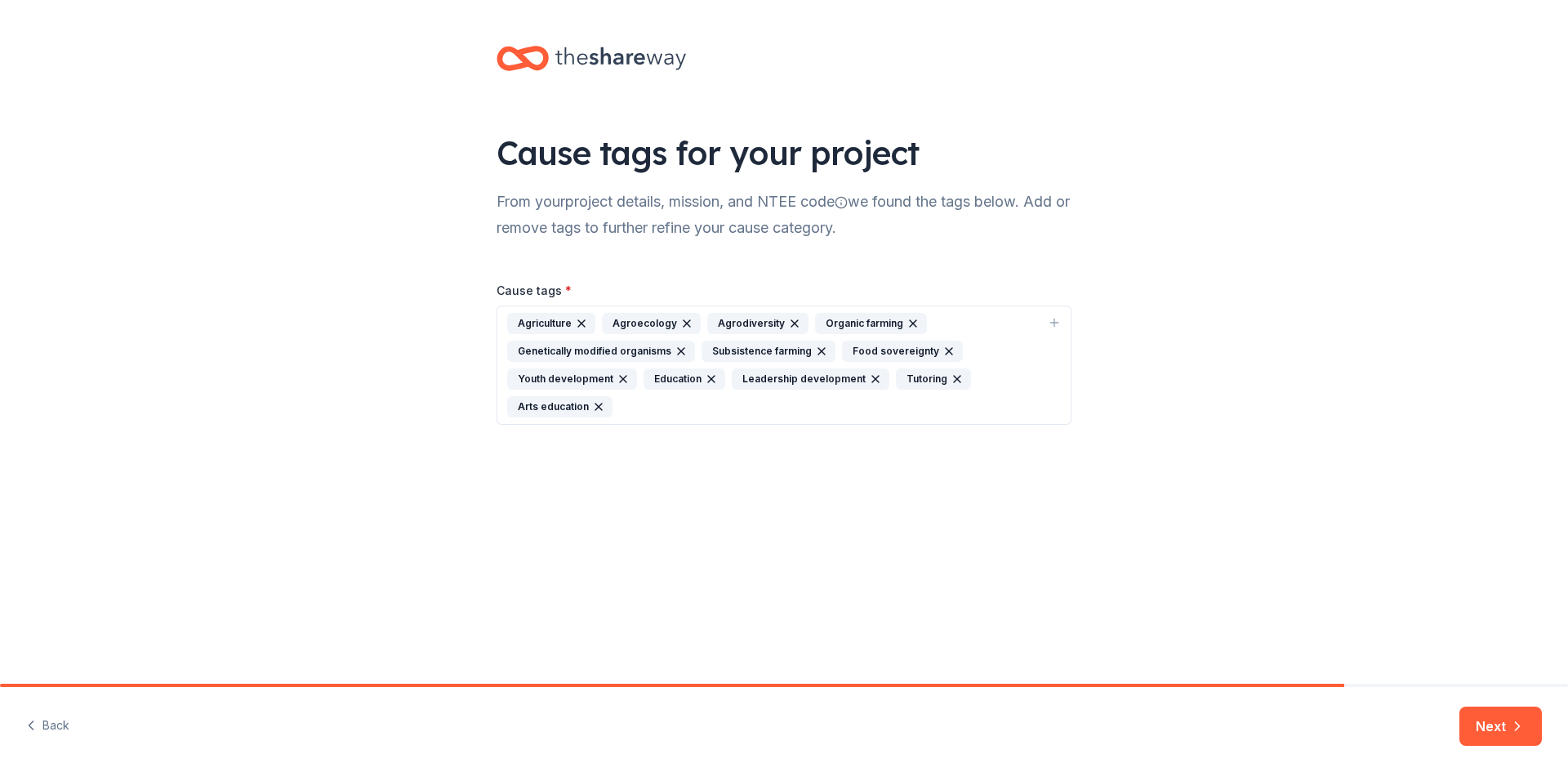
click at [734, 319] on div "Agrodiversity" at bounding box center [758, 324] width 102 height 21
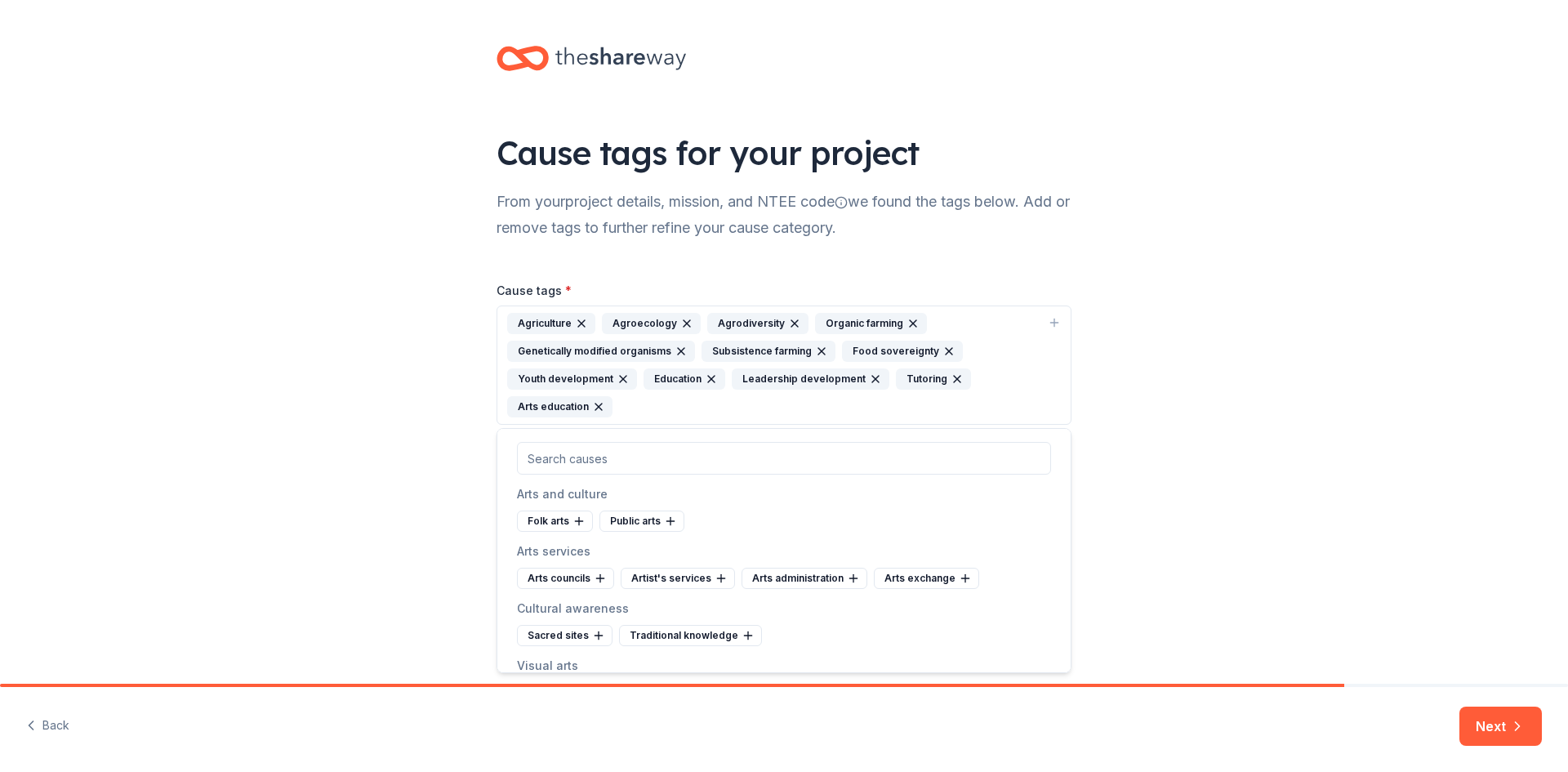
click at [835, 264] on div "Cause tags * Agriculture Agroecology Agrodiversity Organic farming Genetically …" at bounding box center [784, 339] width 575 height 171
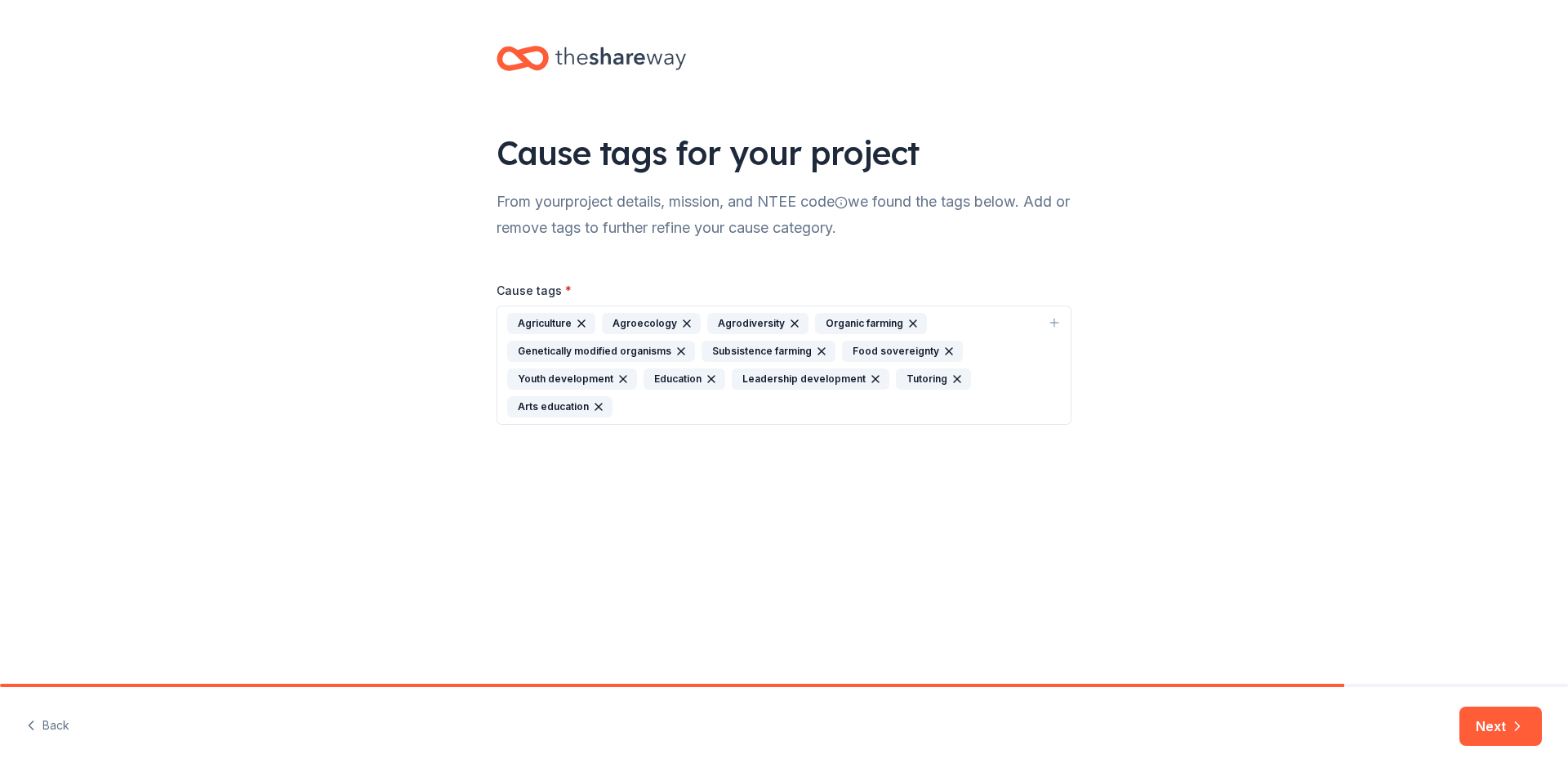
click at [679, 355] on icon "button" at bounding box center [681, 351] width 13 height 13
click at [622, 351] on icon "button" at bounding box center [627, 351] width 13 height 13
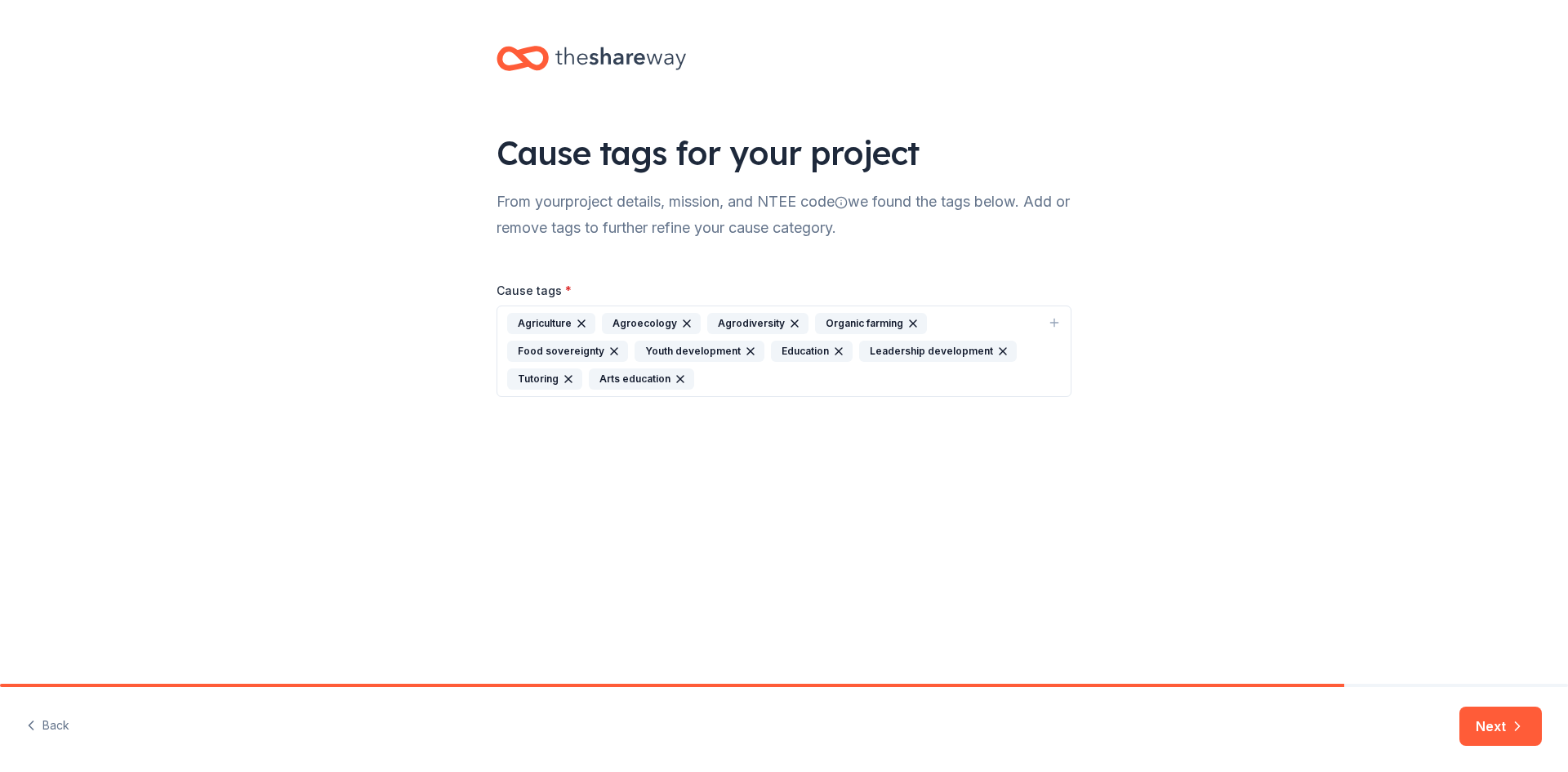
click at [747, 351] on icon "button" at bounding box center [750, 350] width 6 height 6
click at [681, 325] on icon "button" at bounding box center [686, 323] width 13 height 13
click at [686, 323] on icon "button" at bounding box center [689, 323] width 6 height 6
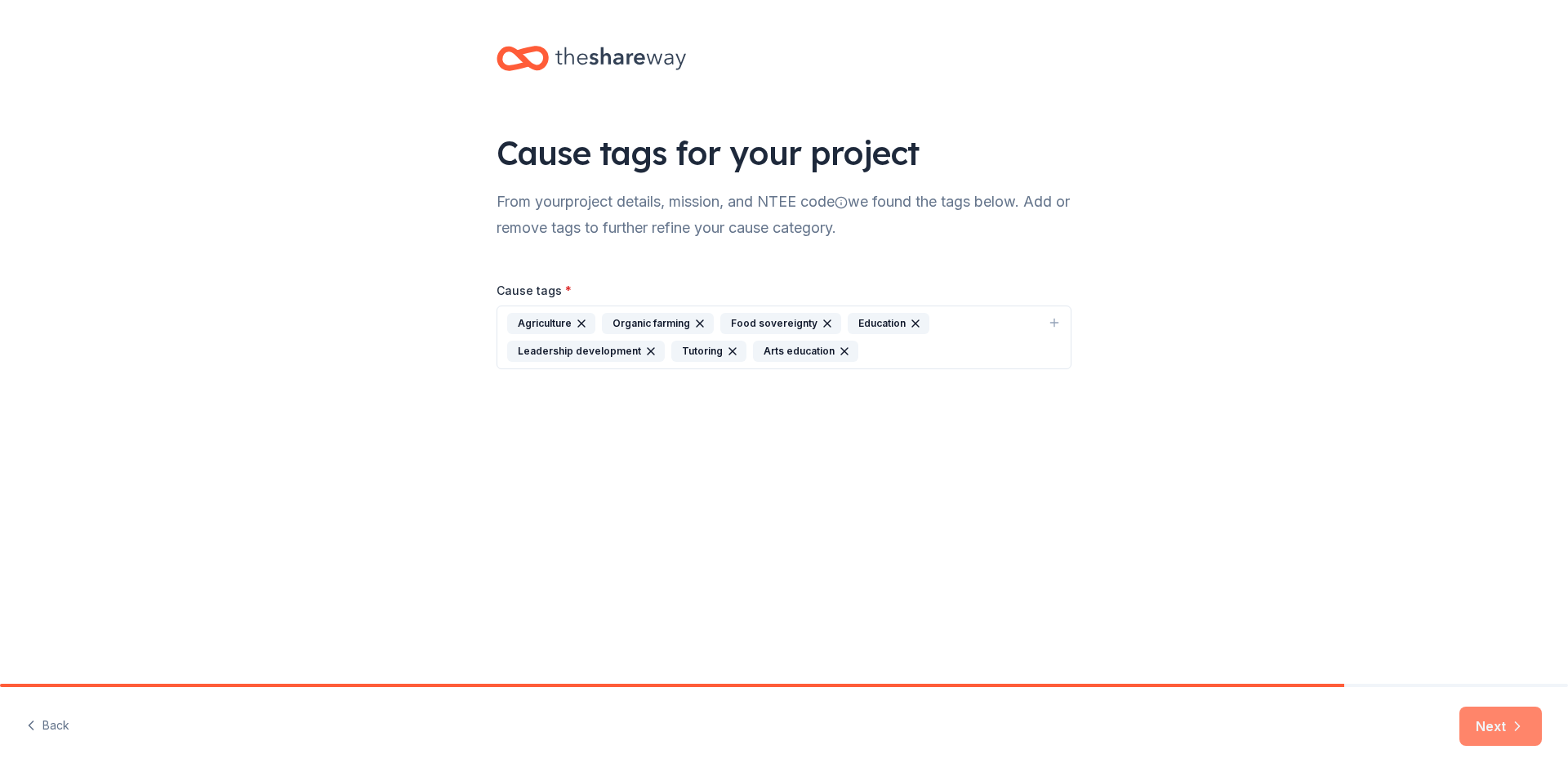
click at [1497, 726] on button "Next" at bounding box center [1500, 726] width 82 height 39
